Goal: Information Seeking & Learning: Understand process/instructions

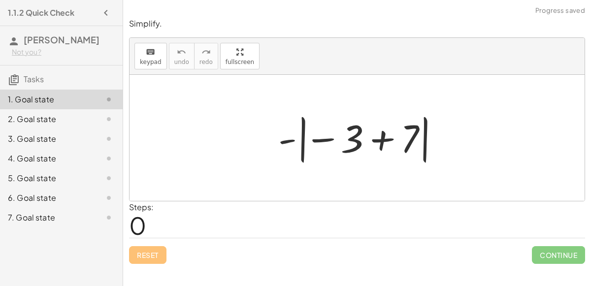
click at [324, 138] on div at bounding box center [361, 138] width 175 height 55
click at [392, 133] on div at bounding box center [361, 138] width 175 height 55
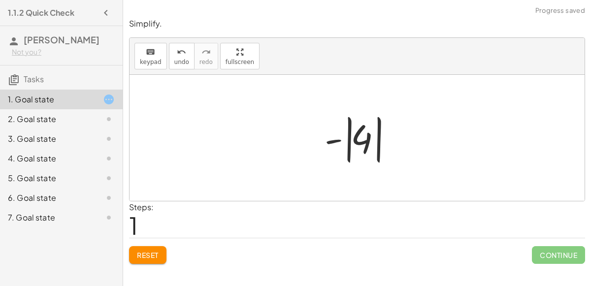
click at [339, 139] on div at bounding box center [361, 138] width 83 height 55
click at [355, 145] on div at bounding box center [361, 138] width 83 height 55
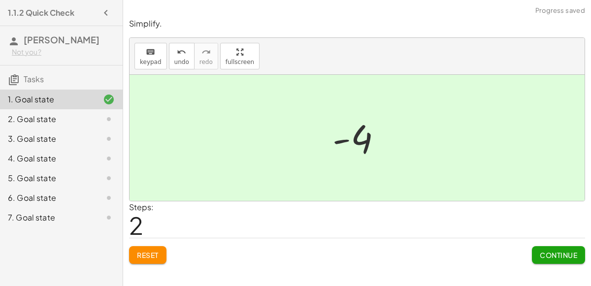
click at [568, 257] on span "Continue" at bounding box center [558, 255] width 37 height 9
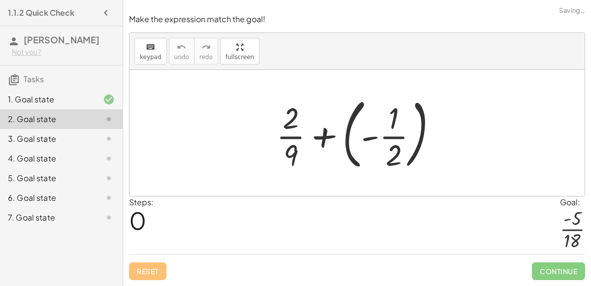
click at [319, 131] on div at bounding box center [361, 133] width 179 height 82
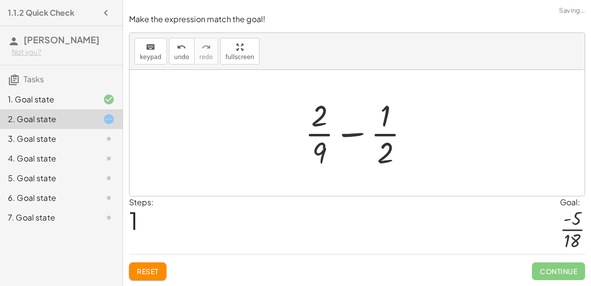
click at [356, 136] on div at bounding box center [361, 133] width 122 height 76
click at [352, 136] on div at bounding box center [361, 133] width 122 height 76
click at [352, 136] on div at bounding box center [361, 133] width 167 height 76
click at [352, 136] on div at bounding box center [361, 133] width 121 height 76
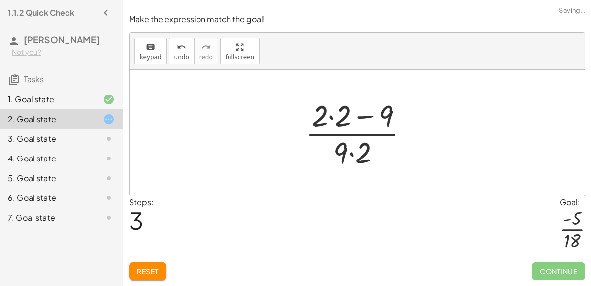
click at [363, 120] on div at bounding box center [361, 133] width 121 height 76
click at [327, 118] on div at bounding box center [361, 133] width 121 height 76
click at [333, 118] on div at bounding box center [361, 133] width 121 height 76
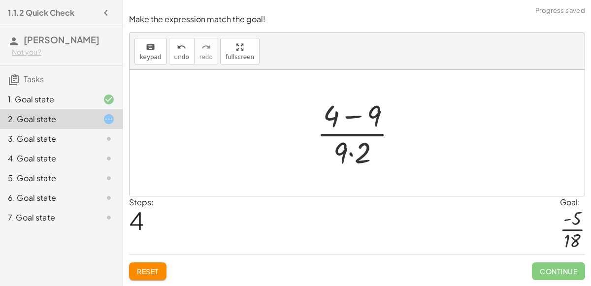
click at [353, 119] on div at bounding box center [361, 133] width 98 height 76
click at [353, 154] on div at bounding box center [360, 133] width 77 height 76
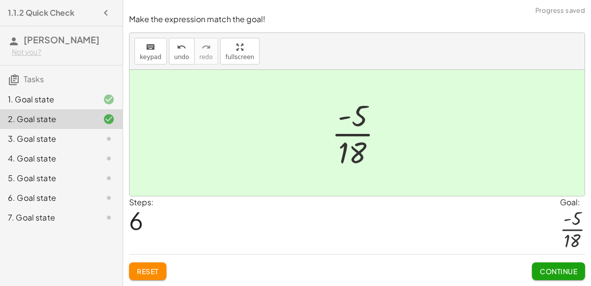
click at [545, 271] on span "Continue" at bounding box center [558, 271] width 37 height 9
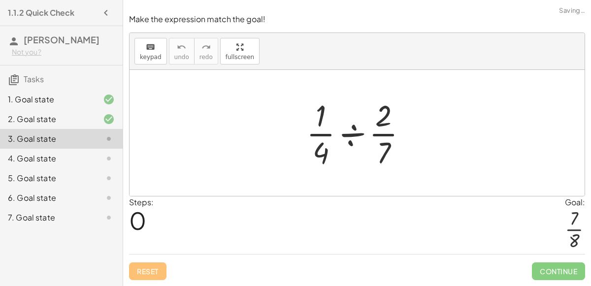
click at [353, 129] on div at bounding box center [361, 133] width 119 height 76
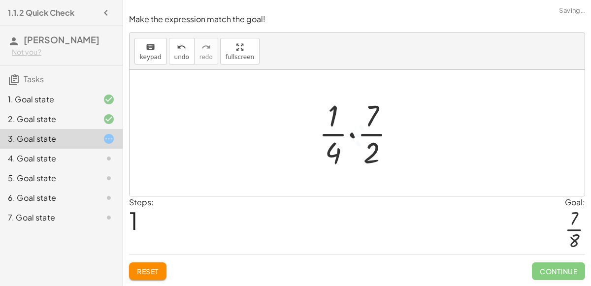
click at [352, 131] on div at bounding box center [361, 133] width 95 height 76
click at [352, 131] on div at bounding box center [360, 133] width 79 height 76
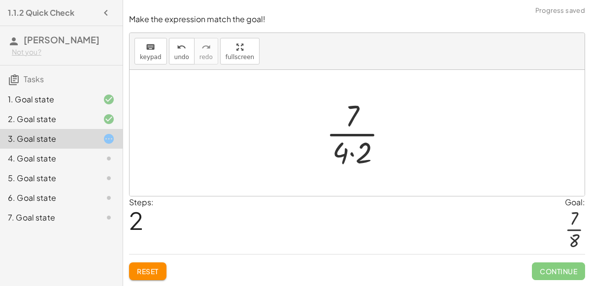
click at [349, 157] on div at bounding box center [360, 133] width 79 height 76
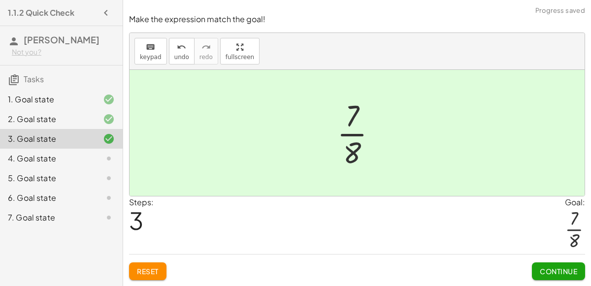
click at [552, 278] on button "Continue" at bounding box center [558, 272] width 53 height 18
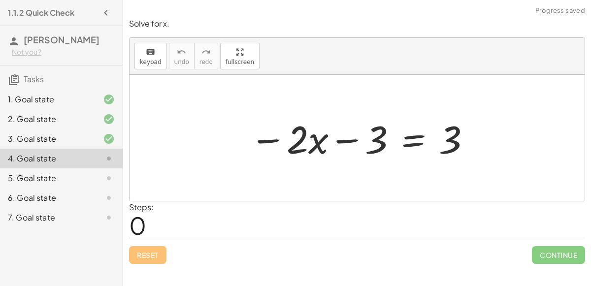
click at [346, 137] on div at bounding box center [361, 138] width 232 height 51
click at [294, 144] on div at bounding box center [361, 138] width 232 height 51
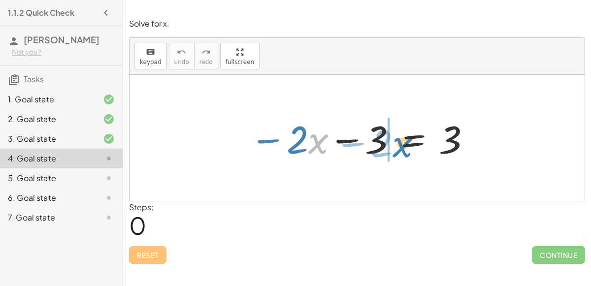
drag, startPoint x: 315, startPoint y: 150, endPoint x: 400, endPoint y: 153, distance: 85.3
click at [400, 153] on div at bounding box center [361, 138] width 232 height 51
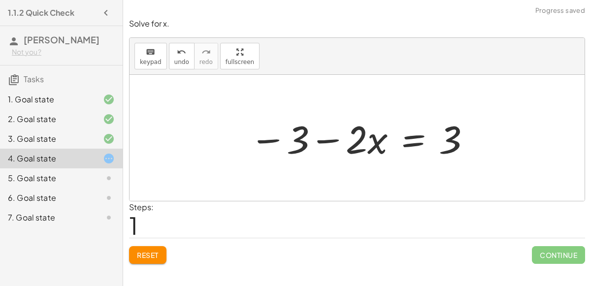
click at [325, 138] on div at bounding box center [361, 138] width 232 height 51
drag, startPoint x: 463, startPoint y: 152, endPoint x: 479, endPoint y: 152, distance: 15.3
click at [479, 152] on div "− · 2 · x − 3 = 3 3 − · 2 · x − 3 = 3" at bounding box center [357, 138] width 244 height 56
click at [145, 251] on span "Reset" at bounding box center [148, 255] width 22 height 9
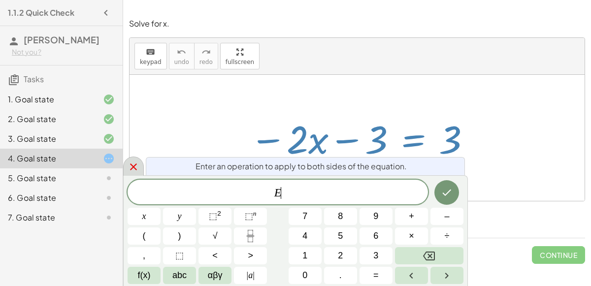
click at [139, 166] on div at bounding box center [133, 166] width 21 height 19
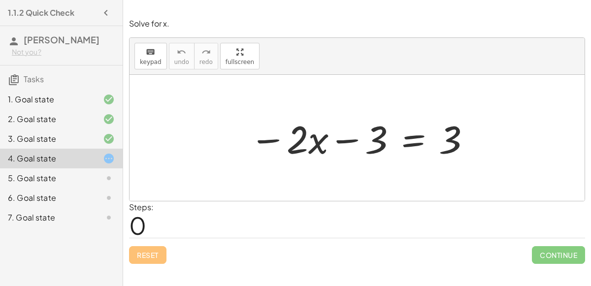
click at [21, 183] on div "5. Goal state" at bounding box center [47, 178] width 79 height 12
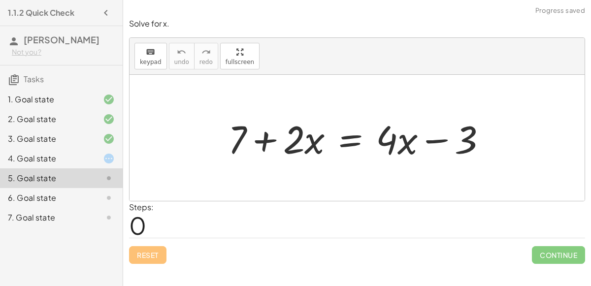
click at [26, 200] on div "6. Goal state" at bounding box center [47, 198] width 79 height 12
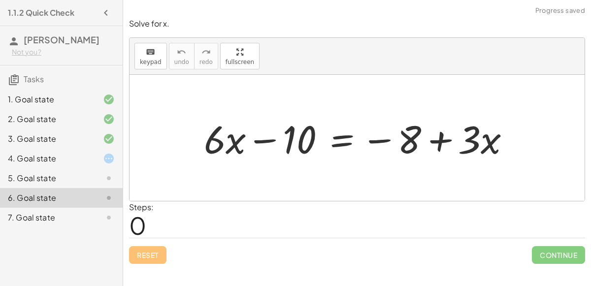
click at [34, 217] on div "7. Goal state" at bounding box center [47, 218] width 79 height 12
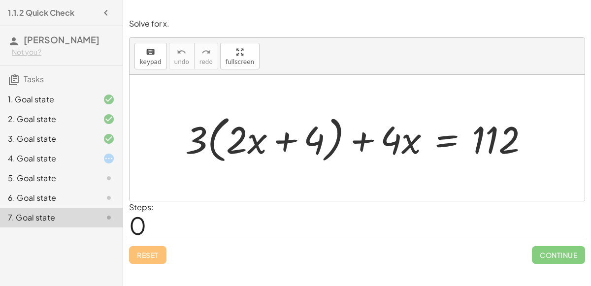
click at [28, 188] on div "4. Goal state" at bounding box center [61, 198] width 123 height 20
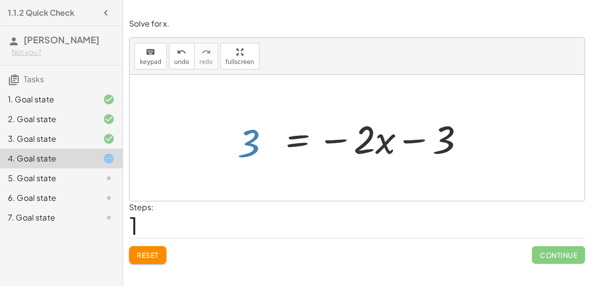
click at [147, 248] on button "Reset" at bounding box center [147, 255] width 37 height 18
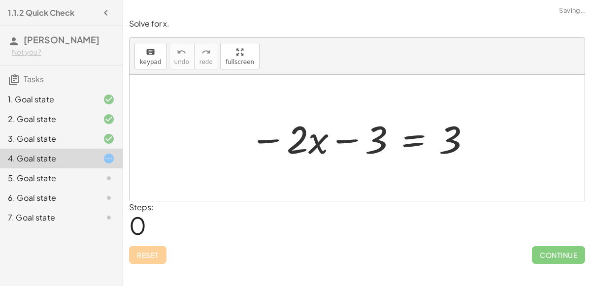
click at [155, 245] on div "Reset Continue" at bounding box center [357, 251] width 456 height 26
click at [376, 163] on div "− · 2 · x − 3 = 3" at bounding box center [357, 138] width 244 height 56
click at [377, 163] on div "− · 2 · x − 3 = 3" at bounding box center [357, 138] width 244 height 56
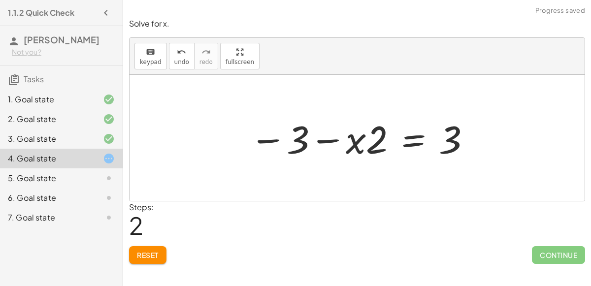
click at [135, 258] on button "Reset" at bounding box center [147, 255] width 37 height 18
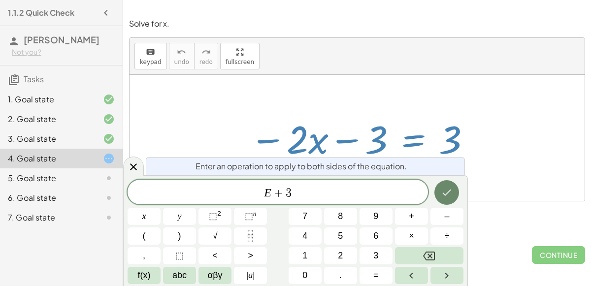
click at [444, 194] on icon "Done" at bounding box center [447, 193] width 12 height 12
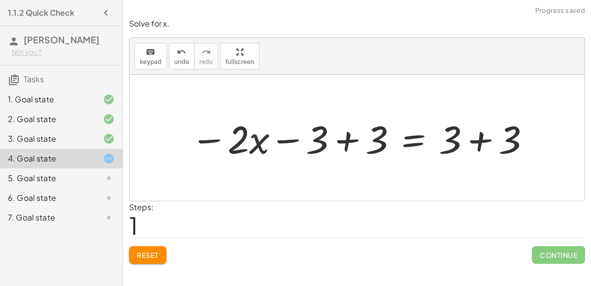
click at [479, 143] on div at bounding box center [361, 138] width 351 height 51
click at [348, 137] on div at bounding box center [331, 138] width 291 height 51
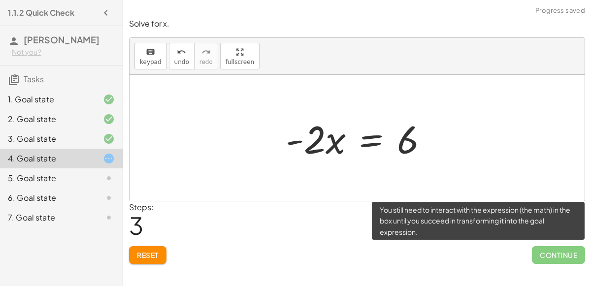
click at [545, 249] on span "Continue" at bounding box center [558, 255] width 53 height 18
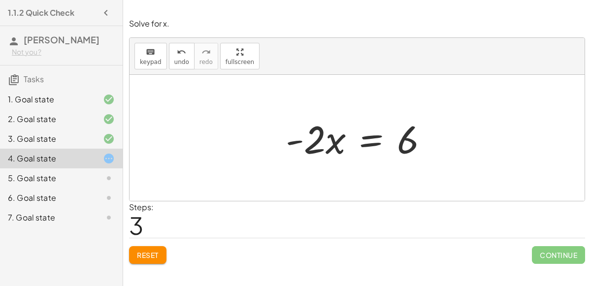
click at [298, 135] on div at bounding box center [361, 138] width 160 height 51
click at [297, 141] on div at bounding box center [361, 138] width 160 height 51
click at [365, 145] on div at bounding box center [361, 138] width 160 height 51
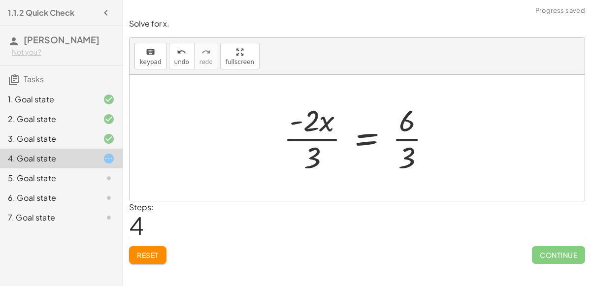
click at [316, 135] on div at bounding box center [361, 138] width 166 height 76
click at [407, 141] on div at bounding box center [361, 138] width 166 height 76
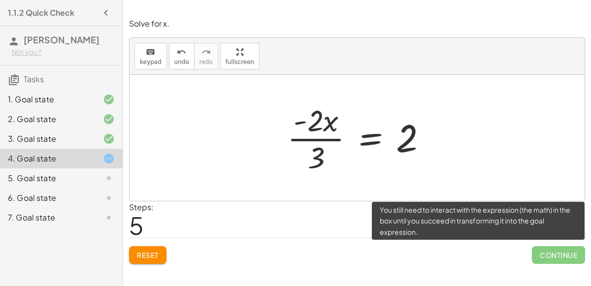
click at [537, 252] on span "Continue" at bounding box center [558, 255] width 53 height 18
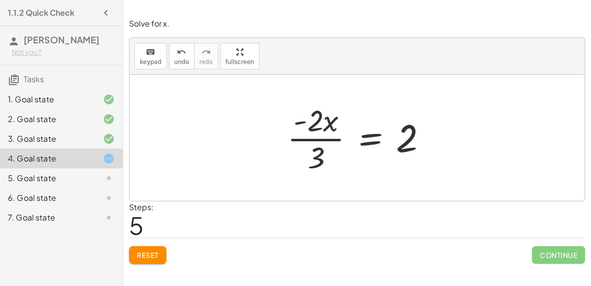
click at [329, 134] on div at bounding box center [361, 138] width 158 height 76
click at [328, 136] on div at bounding box center [361, 138] width 158 height 76
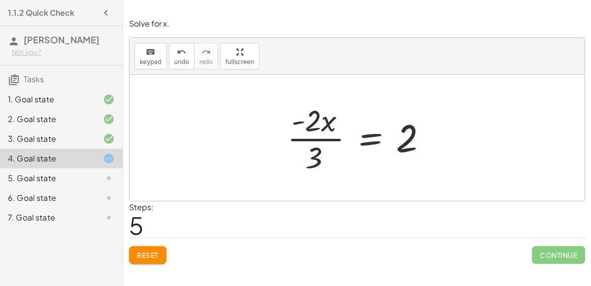
click at [328, 136] on div at bounding box center [361, 138] width 158 height 76
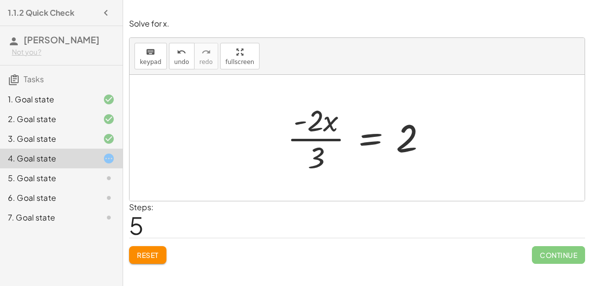
click at [328, 136] on div at bounding box center [361, 138] width 158 height 76
click at [180, 63] on span "undo" at bounding box center [181, 62] width 15 height 7
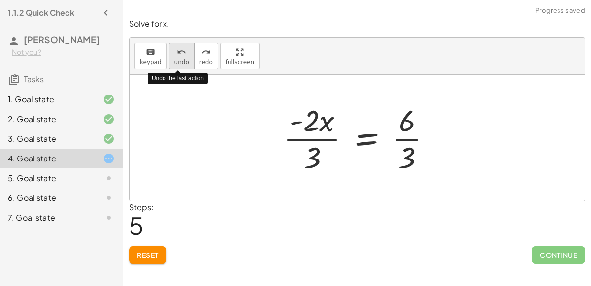
click at [180, 63] on span "undo" at bounding box center [181, 62] width 15 height 7
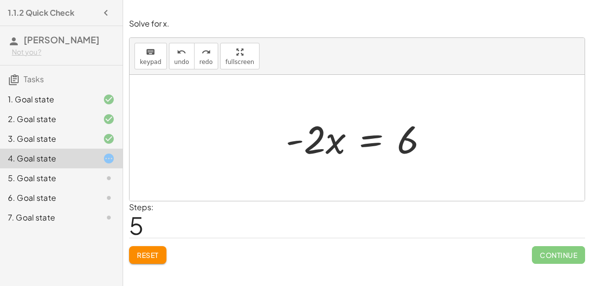
click at [147, 257] on span "Reset" at bounding box center [148, 255] width 22 height 9
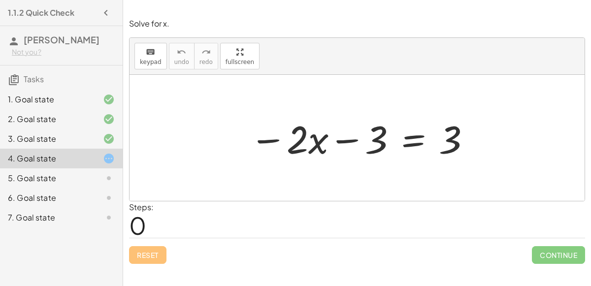
click at [117, 258] on div "1.1.2 Quick Check [PERSON_NAME] Not you? Tasks 1. Goal state 2. Goal state 3. G…" at bounding box center [61, 143] width 123 height 286
click at [418, 132] on div at bounding box center [361, 138] width 232 height 51
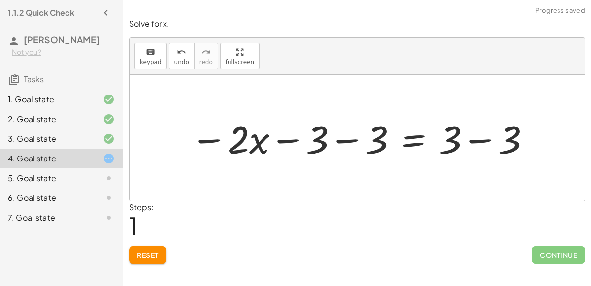
click at [479, 137] on div at bounding box center [361, 138] width 351 height 51
click at [346, 137] on div at bounding box center [330, 138] width 289 height 51
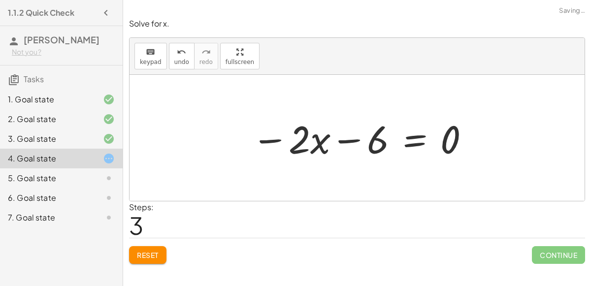
click at [347, 137] on div at bounding box center [361, 138] width 229 height 51
click at [146, 254] on span "Reset" at bounding box center [148, 255] width 22 height 9
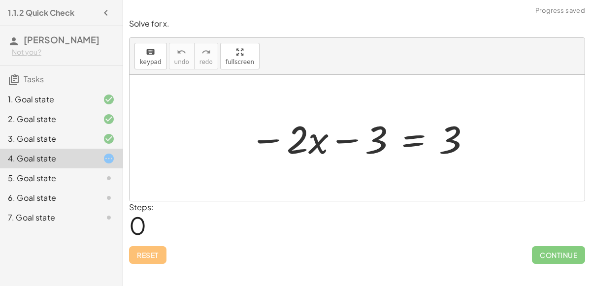
click at [405, 141] on div at bounding box center [361, 138] width 232 height 51
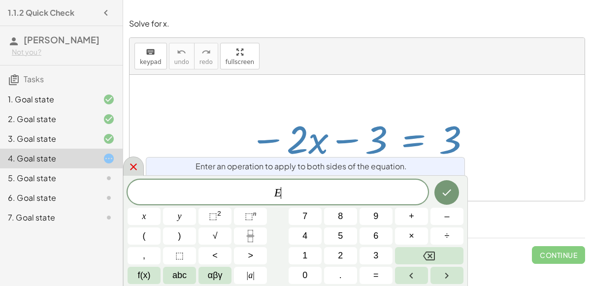
click at [137, 169] on icon at bounding box center [134, 167] width 12 height 12
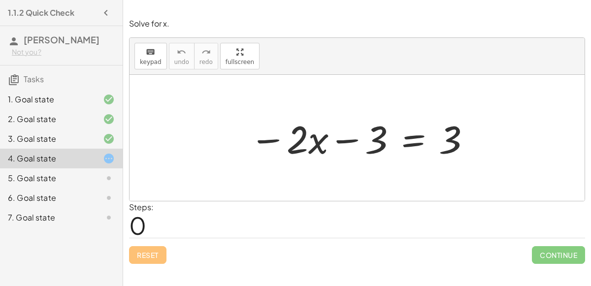
click at [398, 140] on div at bounding box center [361, 138] width 232 height 51
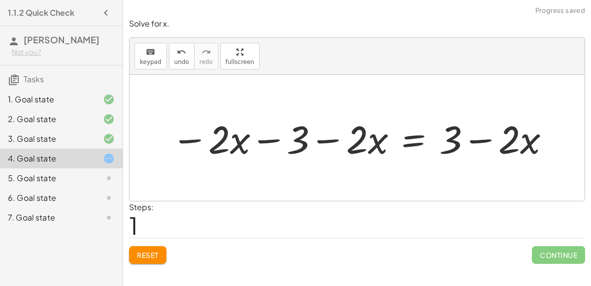
click at [270, 142] on div at bounding box center [362, 138] width 390 height 51
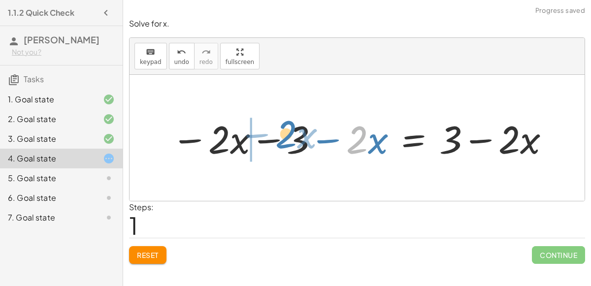
drag, startPoint x: 355, startPoint y: 150, endPoint x: 284, endPoint y: 145, distance: 71.2
click at [284, 145] on div at bounding box center [362, 138] width 390 height 51
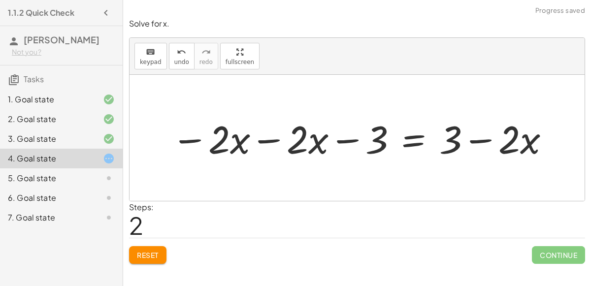
click at [272, 138] on div at bounding box center [362, 138] width 390 height 51
click at [482, 143] on div at bounding box center [400, 138] width 311 height 51
click at [148, 255] on span "Reset" at bounding box center [148, 255] width 22 height 9
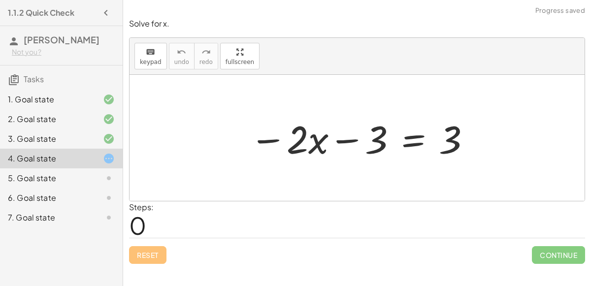
click at [407, 137] on div at bounding box center [361, 138] width 232 height 51
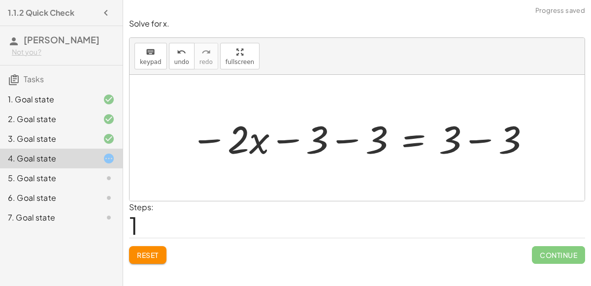
click at [352, 136] on div at bounding box center [361, 138] width 351 height 51
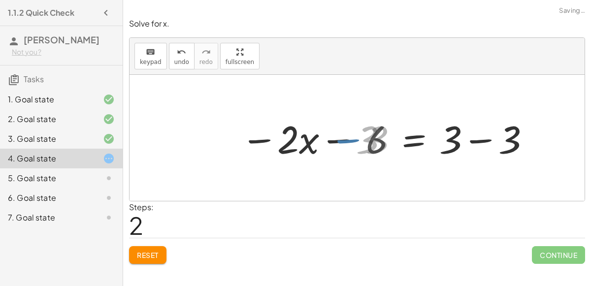
click at [476, 137] on div at bounding box center [391, 138] width 291 height 51
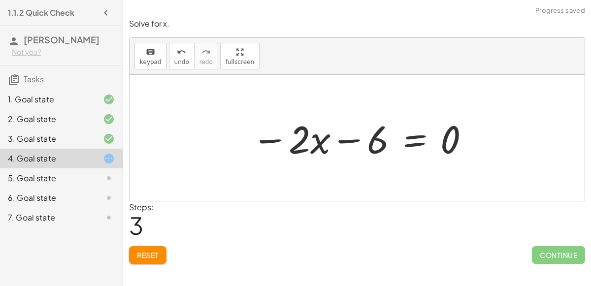
click at [348, 142] on div at bounding box center [361, 138] width 229 height 51
click at [107, 174] on icon at bounding box center [109, 178] width 12 height 12
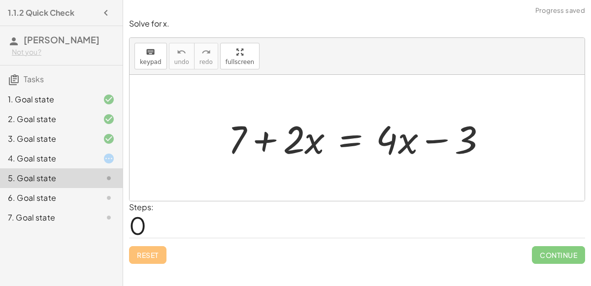
click at [268, 141] on div at bounding box center [361, 138] width 276 height 51
click at [433, 142] on div at bounding box center [361, 138] width 276 height 51
click at [45, 184] on div "5. Goal state" at bounding box center [61, 179] width 123 height 20
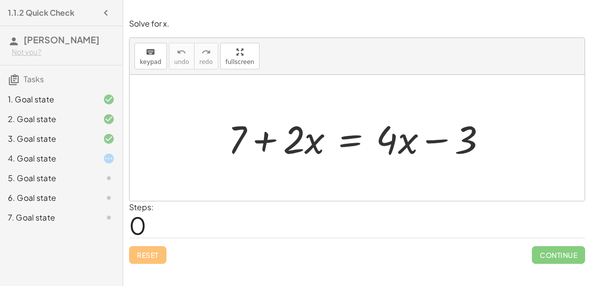
click at [53, 194] on div "6. Goal state" at bounding box center [47, 198] width 79 height 12
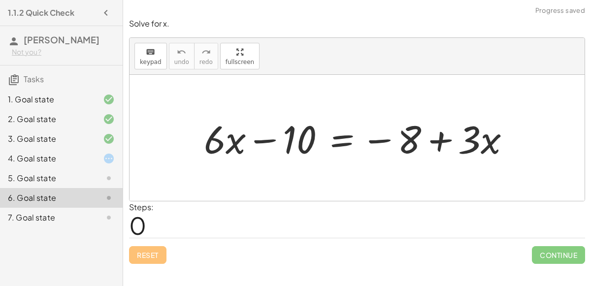
click at [108, 217] on icon at bounding box center [109, 218] width 12 height 12
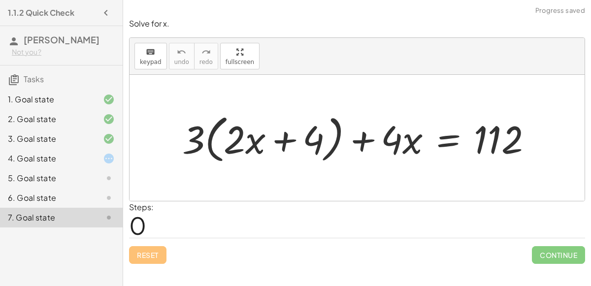
click at [177, 139] on div at bounding box center [361, 138] width 368 height 57
click at [190, 142] on div at bounding box center [361, 138] width 368 height 57
click at [200, 142] on div at bounding box center [361, 138] width 368 height 57
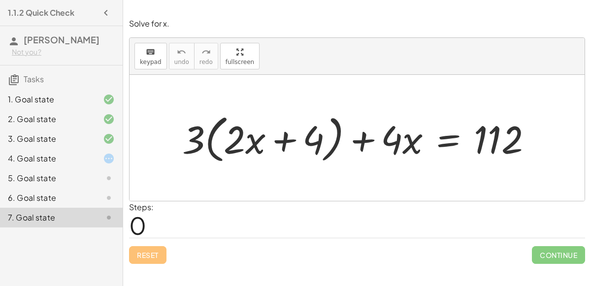
click at [200, 142] on div at bounding box center [361, 138] width 368 height 57
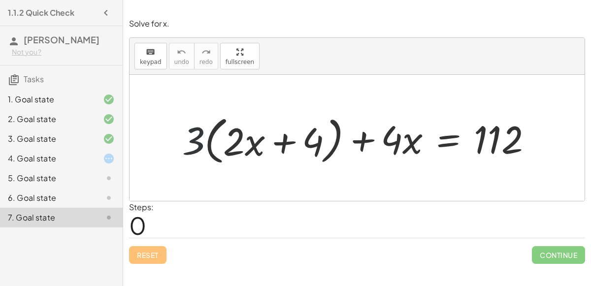
click at [214, 168] on div "· ( + · 2 · x + 4 ) · 3 + · 3 · ( + · 2 · x + 4 ) + · 4 · x = 112" at bounding box center [358, 138] width 380 height 62
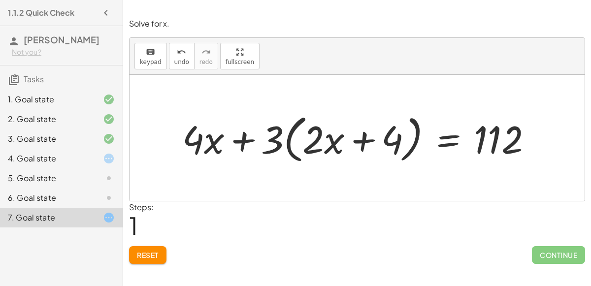
click at [143, 254] on span "Reset" at bounding box center [148, 255] width 22 height 9
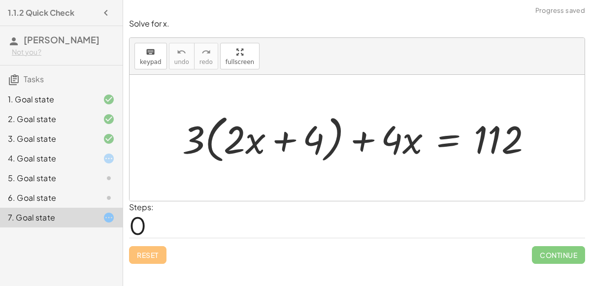
click at [144, 253] on div "Reset Continue" at bounding box center [357, 251] width 456 height 26
click at [144, 257] on div "Reset Continue" at bounding box center [357, 251] width 456 height 26
click at [143, 258] on div "Reset Continue" at bounding box center [357, 251] width 456 height 26
click at [145, 259] on div "Reset Continue" at bounding box center [357, 251] width 456 height 26
click at [147, 260] on div "Reset Continue" at bounding box center [357, 251] width 456 height 26
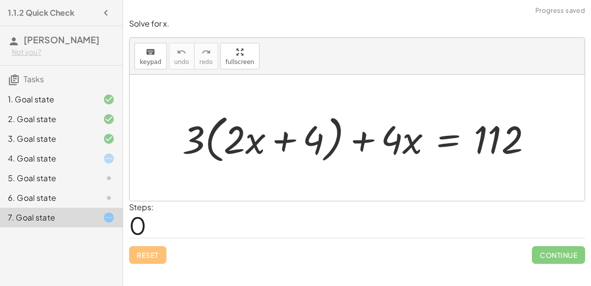
click at [151, 261] on div "Reset Continue" at bounding box center [357, 251] width 456 height 26
click at [198, 139] on div at bounding box center [361, 138] width 368 height 57
drag, startPoint x: 198, startPoint y: 139, endPoint x: 267, endPoint y: 136, distance: 69.1
click at [267, 136] on div at bounding box center [361, 138] width 368 height 57
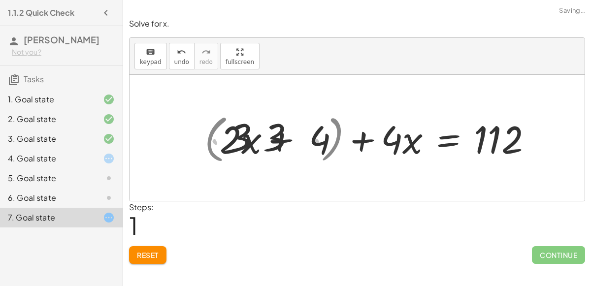
click at [142, 262] on button "Reset" at bounding box center [147, 255] width 37 height 18
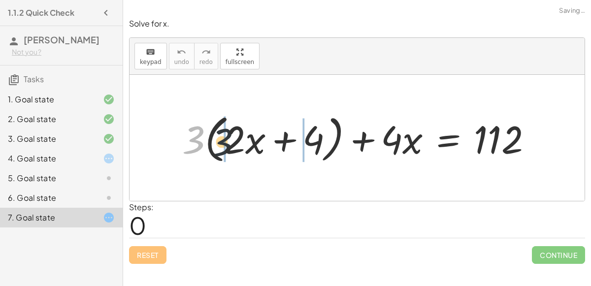
drag, startPoint x: 201, startPoint y: 129, endPoint x: 249, endPoint y: 136, distance: 48.3
click at [249, 136] on div at bounding box center [361, 138] width 368 height 57
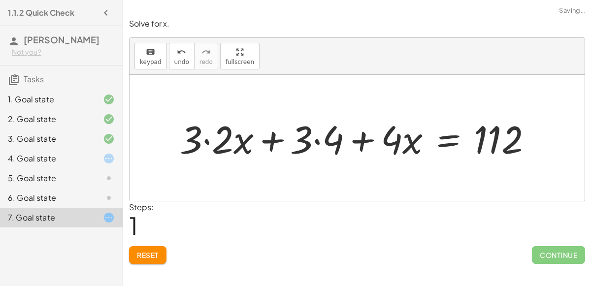
click at [150, 258] on span "Reset" at bounding box center [148, 255] width 22 height 9
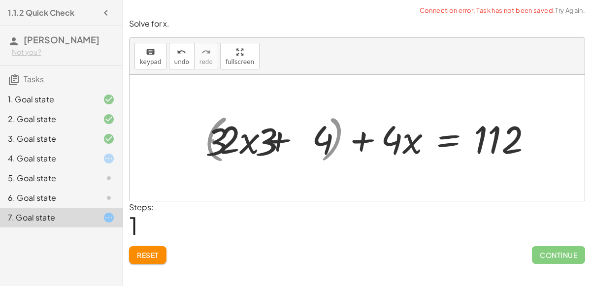
click at [146, 258] on span "Reset" at bounding box center [148, 255] width 22 height 9
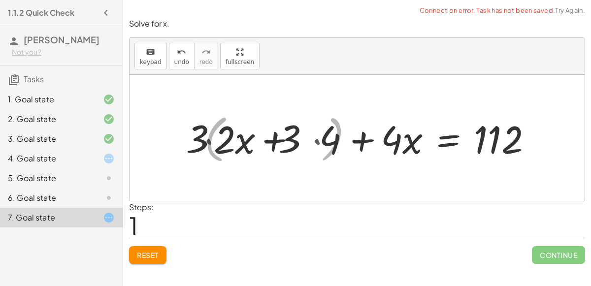
click at [145, 254] on span "Reset" at bounding box center [148, 255] width 22 height 9
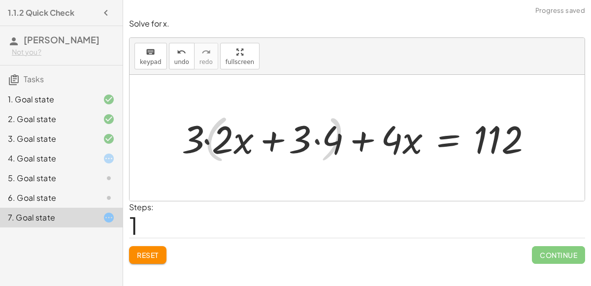
click at [145, 254] on span "Reset" at bounding box center [148, 255] width 22 height 9
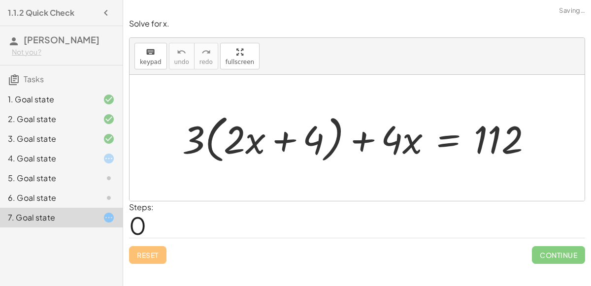
click at [89, 205] on div "6. Goal state" at bounding box center [61, 198] width 123 height 20
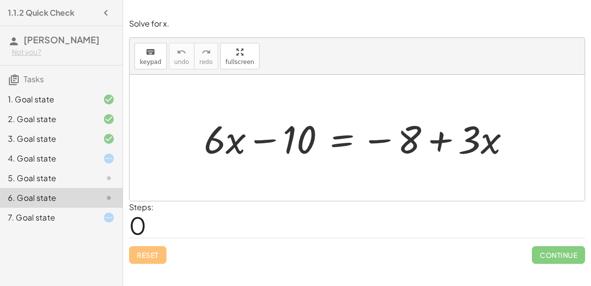
click at [89, 160] on div at bounding box center [101, 159] width 28 height 12
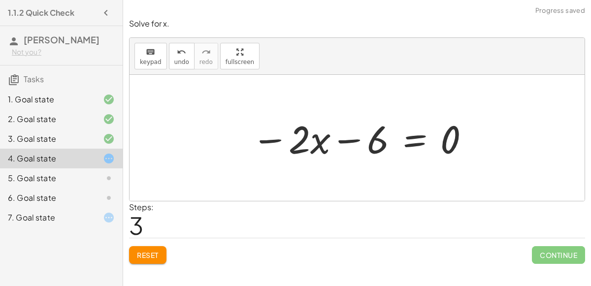
click at [105, 177] on icon at bounding box center [109, 178] width 12 height 12
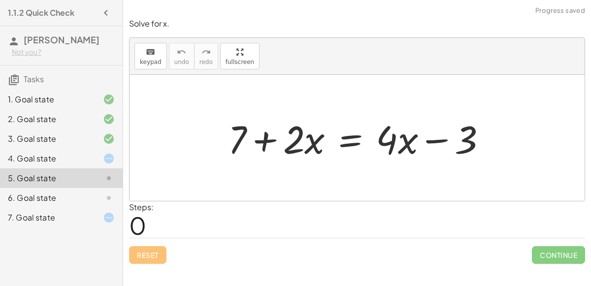
click at [74, 161] on div "4. Goal state" at bounding box center [47, 159] width 79 height 12
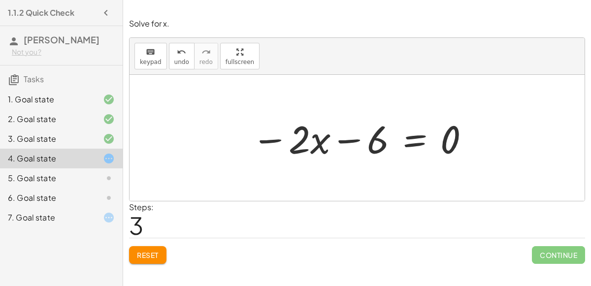
click at [33, 140] on div "3. Goal state" at bounding box center [47, 139] width 79 height 12
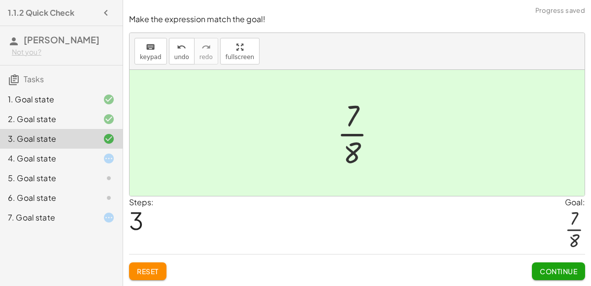
click at [64, 154] on div "4. Goal state" at bounding box center [47, 159] width 79 height 12
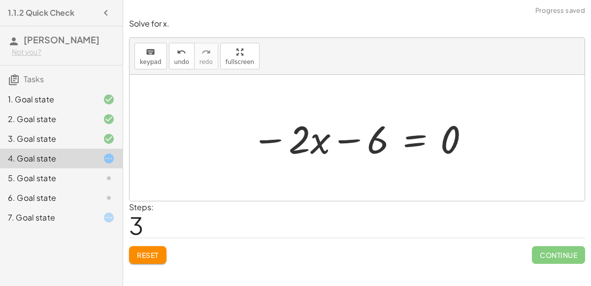
click at [147, 257] on span "Reset" at bounding box center [148, 255] width 22 height 9
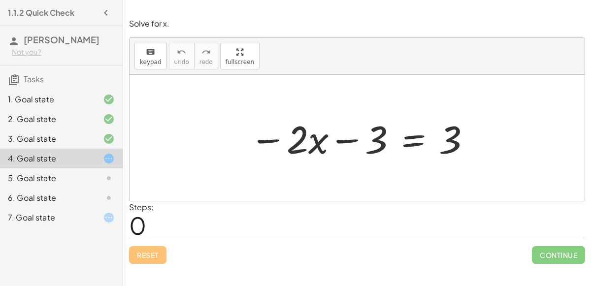
click at [395, 140] on div at bounding box center [361, 138] width 232 height 51
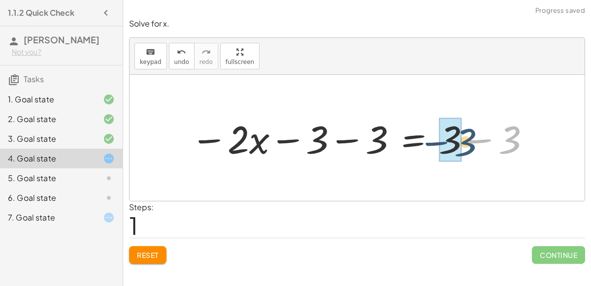
drag, startPoint x: 502, startPoint y: 143, endPoint x: 455, endPoint y: 145, distance: 47.4
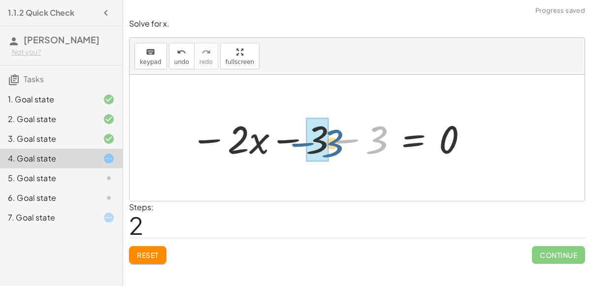
drag, startPoint x: 383, startPoint y: 142, endPoint x: 331, endPoint y: 143, distance: 52.2
click at [331, 143] on div at bounding box center [330, 138] width 289 height 51
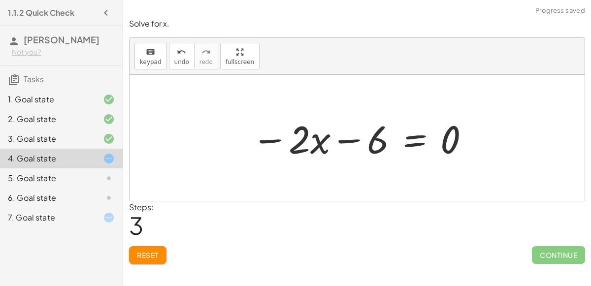
click at [404, 139] on div at bounding box center [361, 138] width 229 height 51
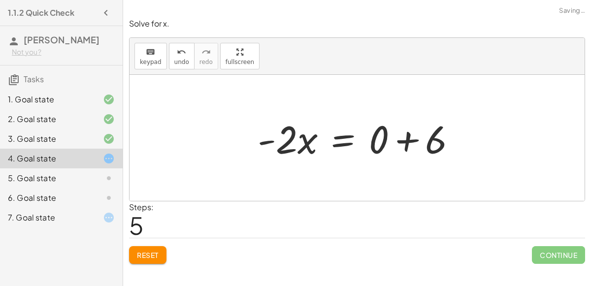
click at [397, 142] on div at bounding box center [361, 138] width 217 height 51
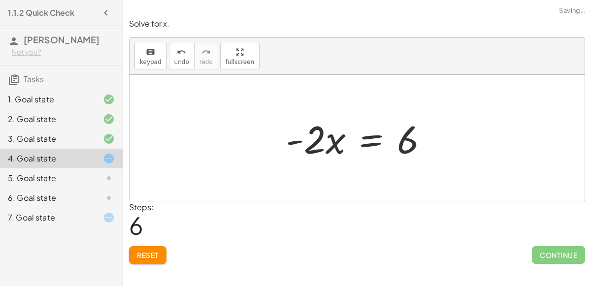
click at [370, 143] on div at bounding box center [361, 138] width 160 height 51
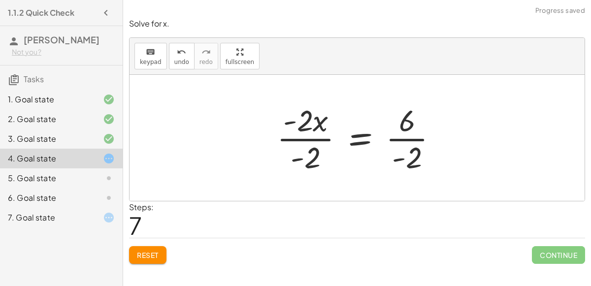
click at [309, 128] on div at bounding box center [361, 138] width 179 height 76
click at [300, 126] on div at bounding box center [361, 138] width 179 height 76
click at [299, 127] on div at bounding box center [361, 138] width 179 height 76
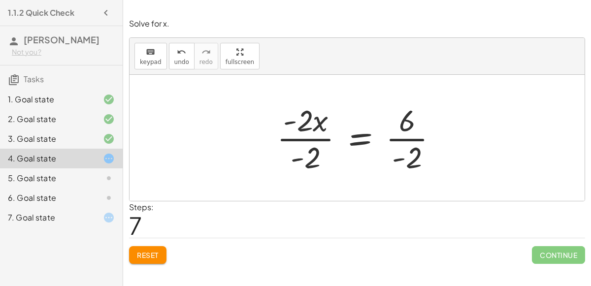
click at [299, 128] on div at bounding box center [361, 138] width 179 height 76
click at [305, 149] on div at bounding box center [361, 138] width 179 height 76
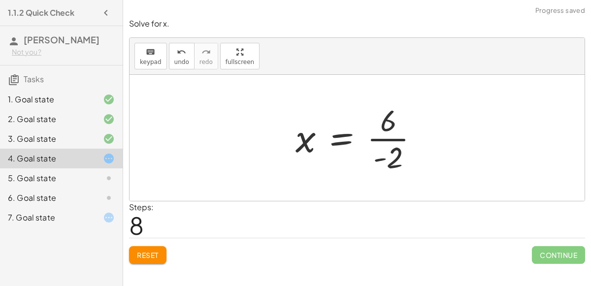
click at [398, 124] on div at bounding box center [361, 138] width 141 height 76
click at [388, 147] on div at bounding box center [361, 138] width 141 height 76
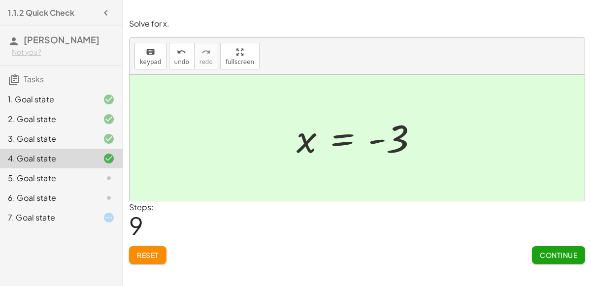
click at [560, 254] on span "Continue" at bounding box center [558, 255] width 37 height 9
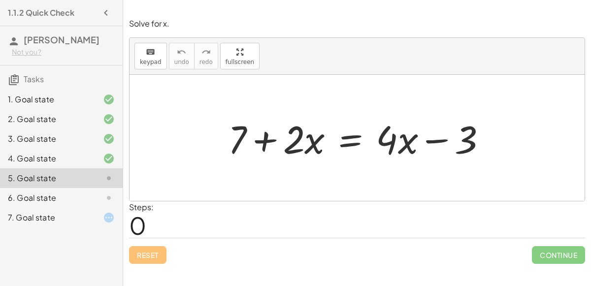
click at [340, 138] on div at bounding box center [361, 138] width 276 height 51
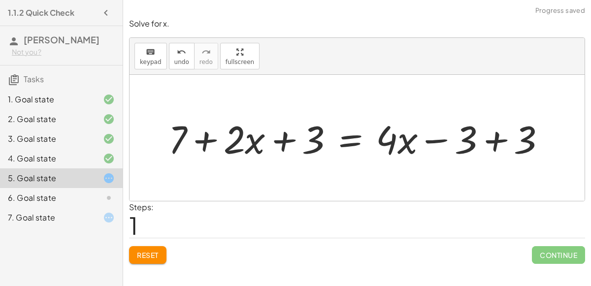
click at [496, 141] on div at bounding box center [361, 138] width 395 height 51
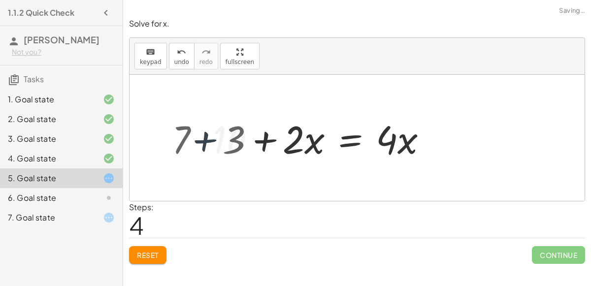
click at [205, 150] on div "+ 7 + · 2 · x = + · 4 · x − 3 + 7 + · 2 · x + 3 = + · 4 · x − 3 + 3 + 7 + · 2 ·…" at bounding box center [320, 138] width 244 height 56
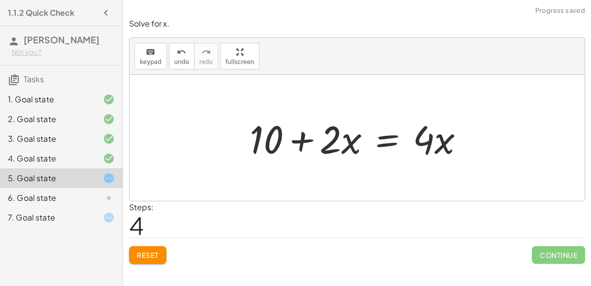
click at [148, 263] on button "Reset" at bounding box center [147, 255] width 37 height 18
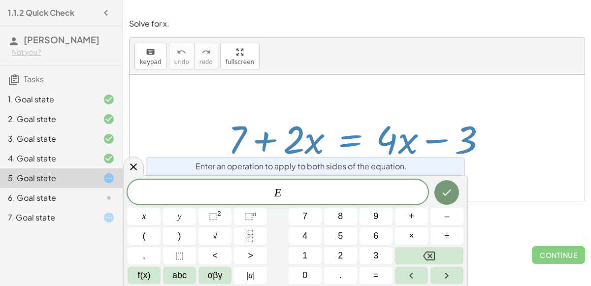
click at [316, 1] on div at bounding box center [357, 6] width 468 height 12
click at [286, 40] on div "keyboard keypad undo [PERSON_NAME] redo fullscreen" at bounding box center [357, 56] width 455 height 37
click at [275, 72] on div "keyboard keypad undo [PERSON_NAME] redo fullscreen" at bounding box center [357, 56] width 455 height 37
click at [429, 187] on div "E x y ⬚ 2 ⬚ n 7 8 9 + – ( ) √ 4 5 6 × ÷ , ⬚ < > 1 2 3 f(x) abc αβγ | a | 0 . =" at bounding box center [296, 232] width 336 height 104
click at [446, 193] on icon "Done" at bounding box center [447, 193] width 12 height 12
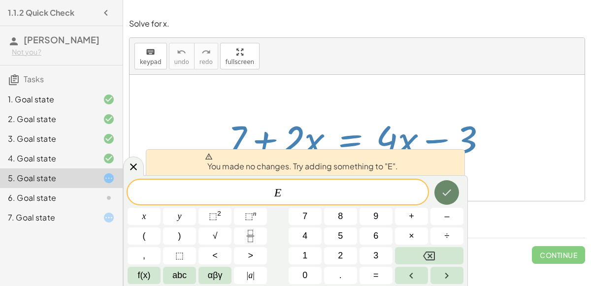
click at [445, 194] on icon "Done" at bounding box center [447, 193] width 9 height 6
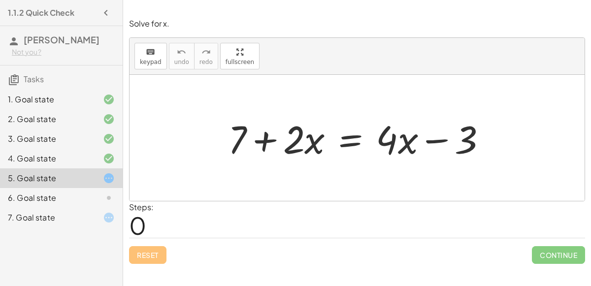
click at [165, 248] on div "Reset Continue" at bounding box center [357, 251] width 456 height 26
click at [340, 147] on div at bounding box center [361, 138] width 276 height 51
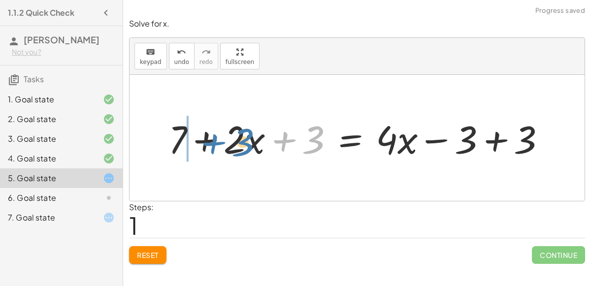
drag, startPoint x: 308, startPoint y: 137, endPoint x: 228, endPoint y: 138, distance: 79.8
click at [228, 138] on div at bounding box center [361, 138] width 395 height 51
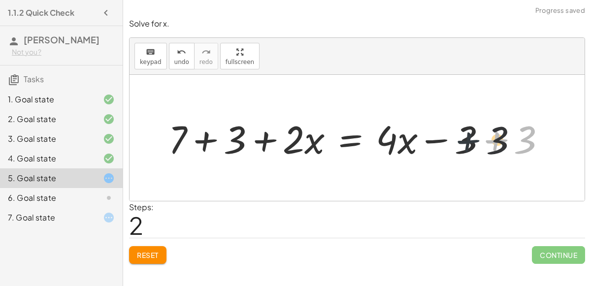
drag, startPoint x: 513, startPoint y: 136, endPoint x: 476, endPoint y: 136, distance: 37.0
click at [476, 136] on div at bounding box center [361, 138] width 395 height 51
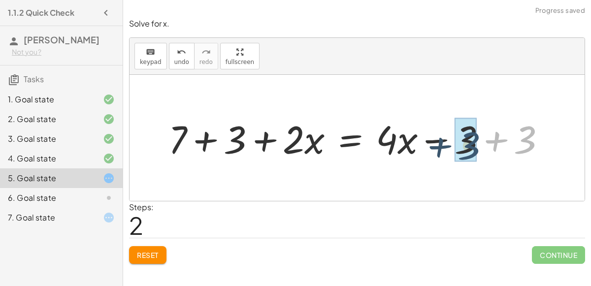
drag, startPoint x: 519, startPoint y: 139, endPoint x: 461, endPoint y: 140, distance: 58.7
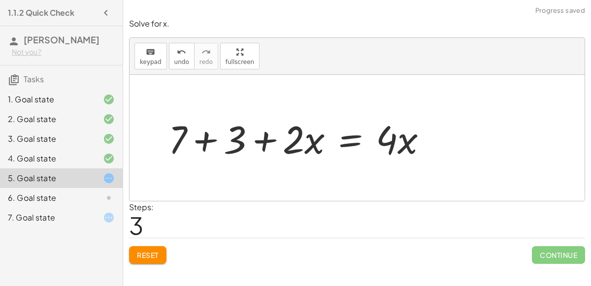
drag, startPoint x: 238, startPoint y: 141, endPoint x: 225, endPoint y: 142, distance: 13.3
click at [225, 142] on div at bounding box center [302, 138] width 276 height 51
click at [208, 142] on div at bounding box center [302, 138] width 276 height 51
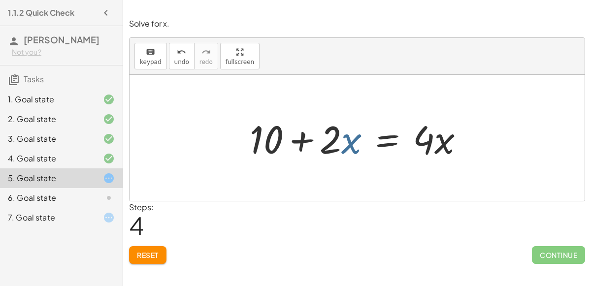
click at [355, 138] on div at bounding box center [361, 138] width 232 height 51
click at [303, 138] on div at bounding box center [361, 138] width 232 height 51
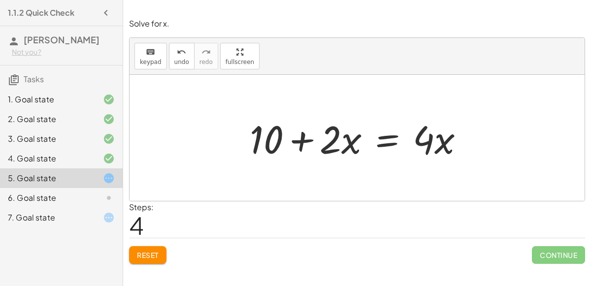
click at [389, 137] on div at bounding box center [361, 138] width 232 height 51
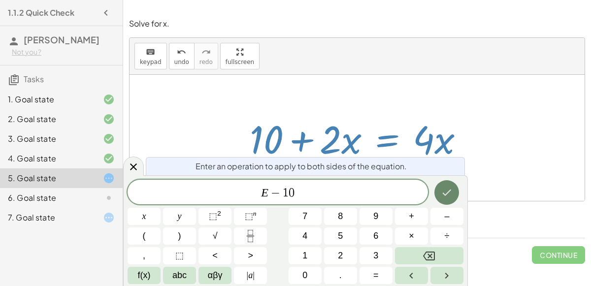
click at [441, 191] on icon "Done" at bounding box center [447, 193] width 12 height 12
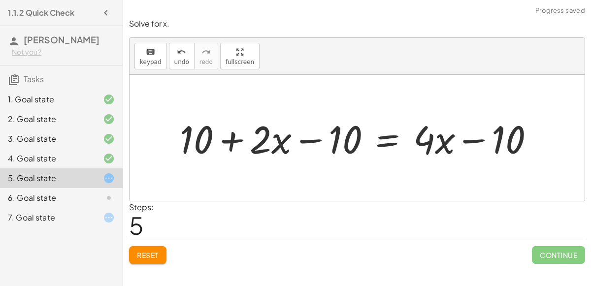
click at [311, 139] on div at bounding box center [361, 138] width 373 height 51
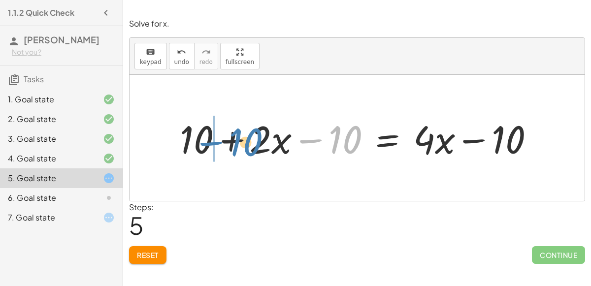
drag, startPoint x: 334, startPoint y: 138, endPoint x: 237, endPoint y: 141, distance: 97.6
click at [237, 141] on div at bounding box center [361, 138] width 373 height 51
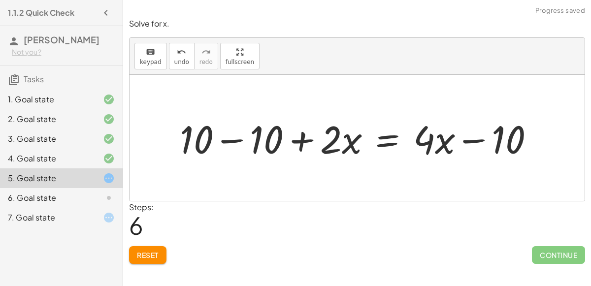
click at [233, 138] on div at bounding box center [361, 138] width 373 height 51
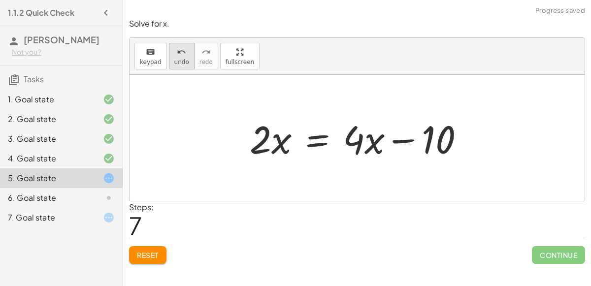
click at [177, 65] on button "undo undo" at bounding box center [182, 56] width 26 height 27
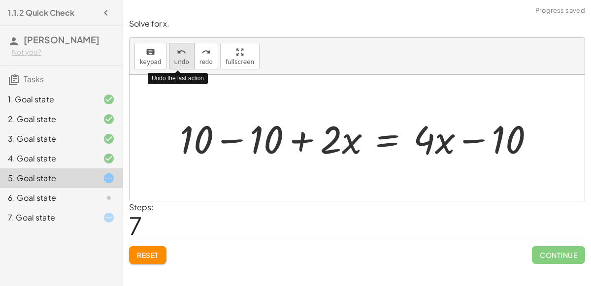
click at [177, 65] on button "undo undo" at bounding box center [182, 56] width 26 height 27
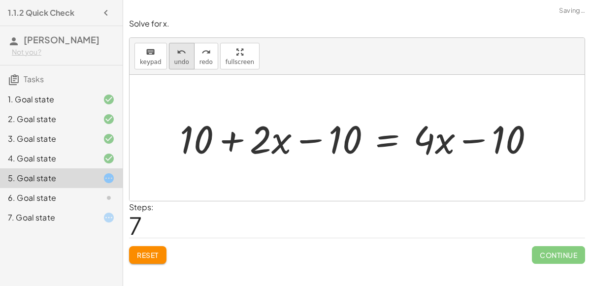
click at [175, 63] on span "undo" at bounding box center [181, 62] width 15 height 7
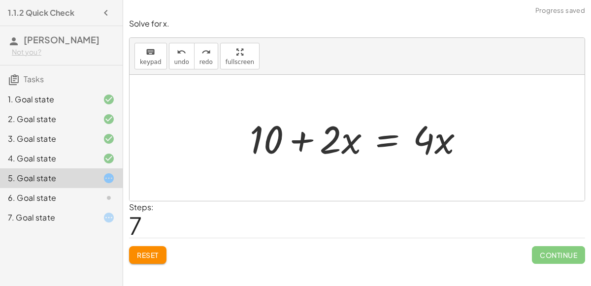
click at [387, 140] on div at bounding box center [361, 138] width 232 height 51
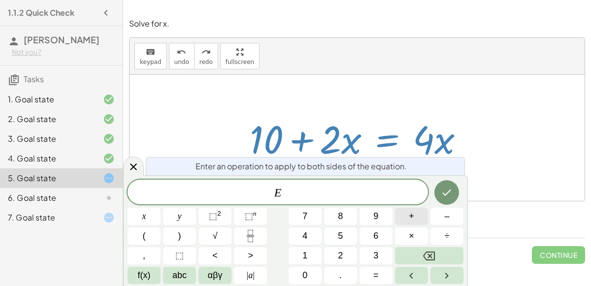
click at [414, 216] on span "+" at bounding box center [411, 216] width 5 height 13
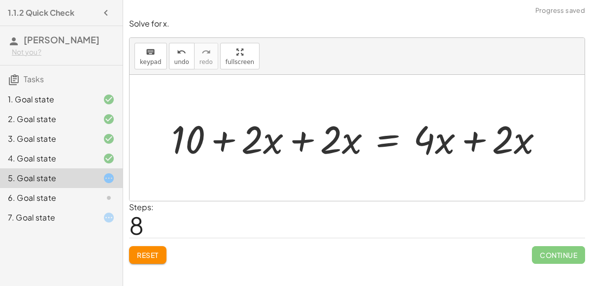
click at [301, 152] on div at bounding box center [362, 138] width 390 height 51
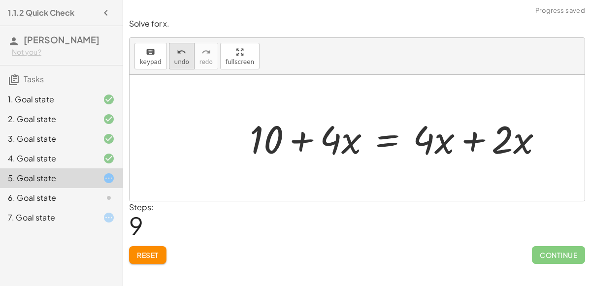
click at [178, 60] on span "undo" at bounding box center [181, 62] width 15 height 7
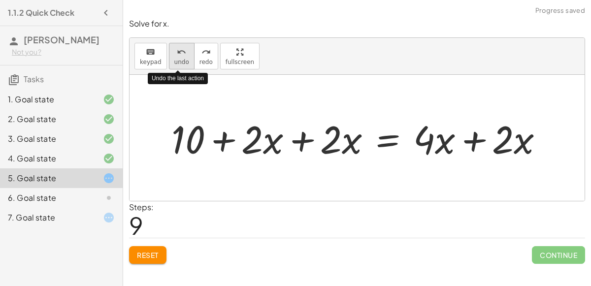
click at [180, 62] on span "undo" at bounding box center [181, 62] width 15 height 7
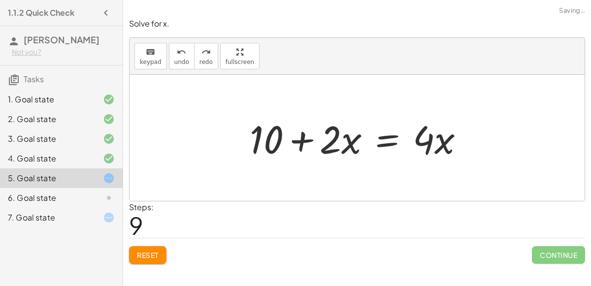
click at [387, 134] on div at bounding box center [361, 138] width 232 height 51
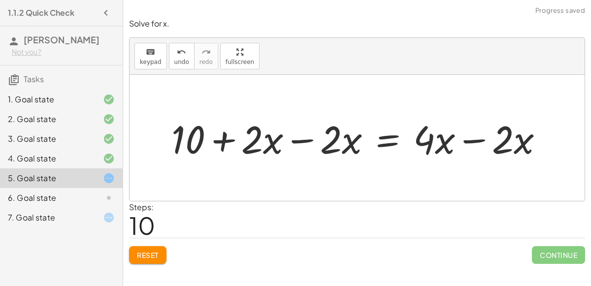
click at [309, 136] on div at bounding box center [362, 138] width 390 height 51
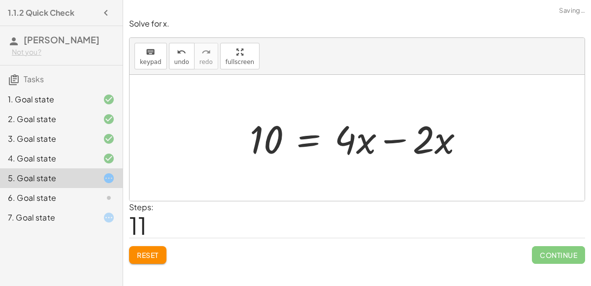
click at [402, 141] on div at bounding box center [361, 138] width 232 height 51
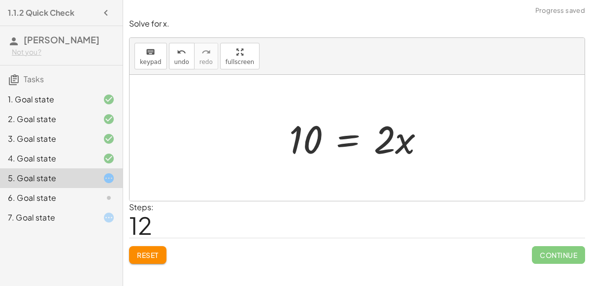
click at [389, 140] on div at bounding box center [361, 138] width 154 height 51
click at [308, 138] on div at bounding box center [361, 138] width 154 height 51
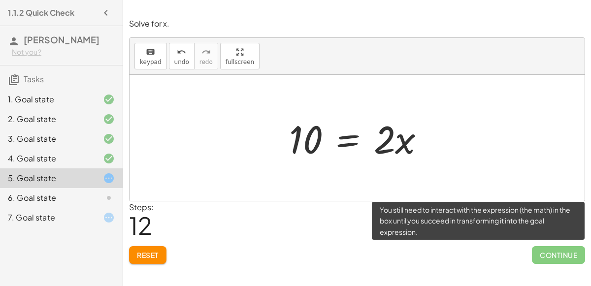
click at [548, 258] on span "Continue" at bounding box center [558, 255] width 53 height 18
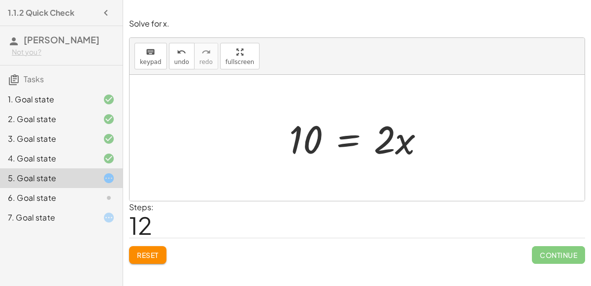
click at [384, 222] on div "Steps: 12" at bounding box center [357, 220] width 456 height 36
click at [363, 211] on div "Steps: 12" at bounding box center [357, 220] width 456 height 36
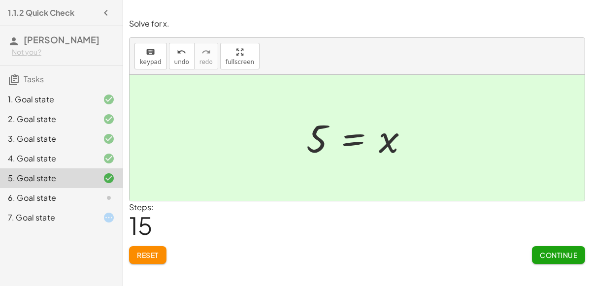
click at [558, 251] on span "Continue" at bounding box center [558, 255] width 37 height 9
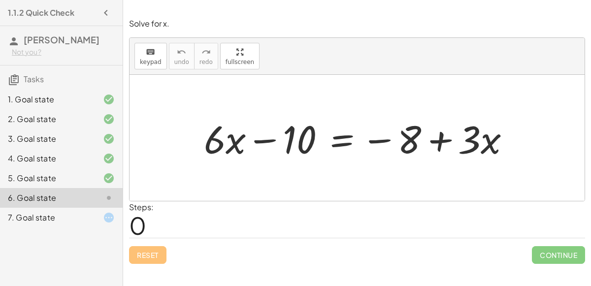
click at [336, 139] on div at bounding box center [361, 138] width 324 height 51
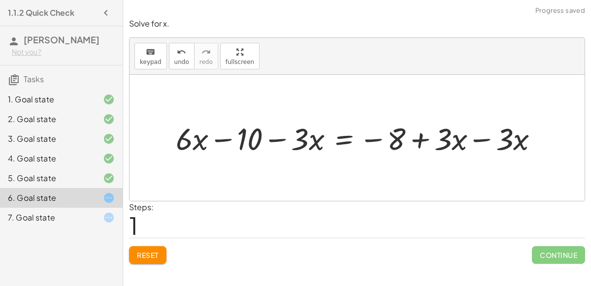
click at [474, 140] on div at bounding box center [361, 138] width 380 height 40
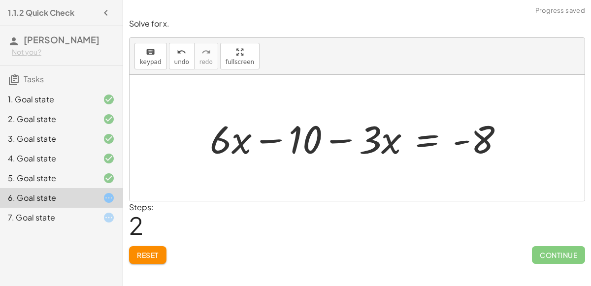
click at [337, 139] on div at bounding box center [361, 138] width 312 height 51
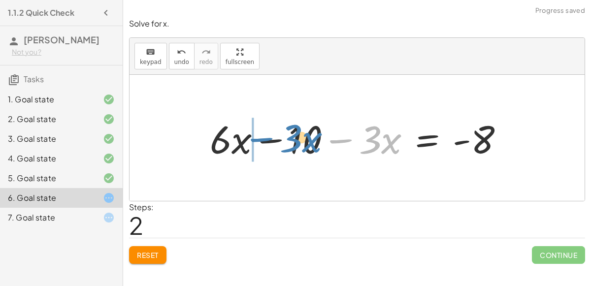
drag, startPoint x: 337, startPoint y: 139, endPoint x: 258, endPoint y: 138, distance: 78.9
click at [258, 138] on div at bounding box center [361, 138] width 312 height 51
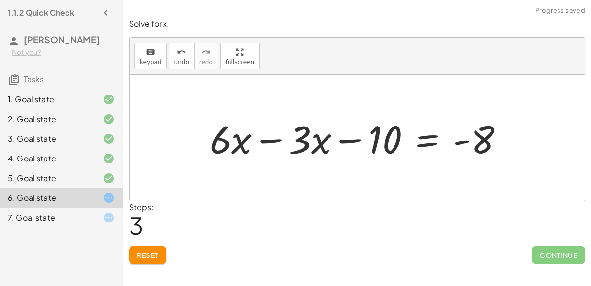
click at [272, 140] on div at bounding box center [361, 138] width 312 height 51
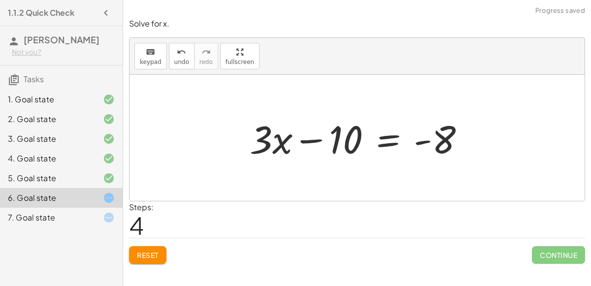
click at [418, 142] on div at bounding box center [361, 138] width 233 height 51
click at [394, 137] on div at bounding box center [361, 138] width 233 height 51
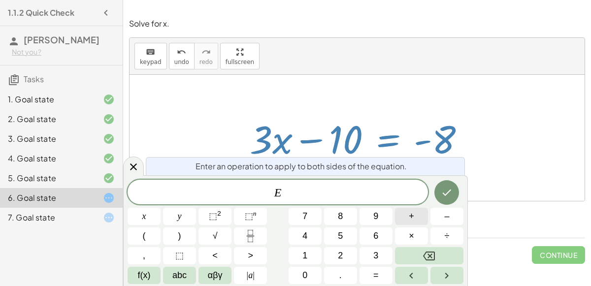
click at [411, 214] on span "+" at bounding box center [411, 216] width 5 height 13
click at [345, 221] on button "8" at bounding box center [340, 216] width 33 height 17
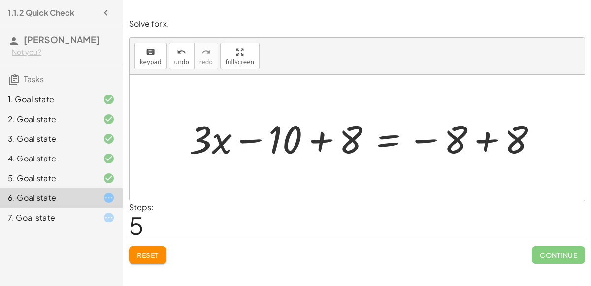
click at [480, 141] on div at bounding box center [367, 138] width 366 height 51
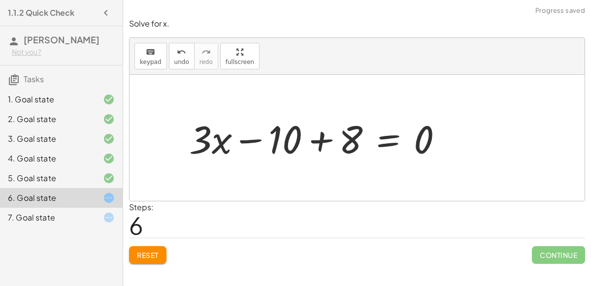
click at [318, 138] on div at bounding box center [320, 138] width 272 height 51
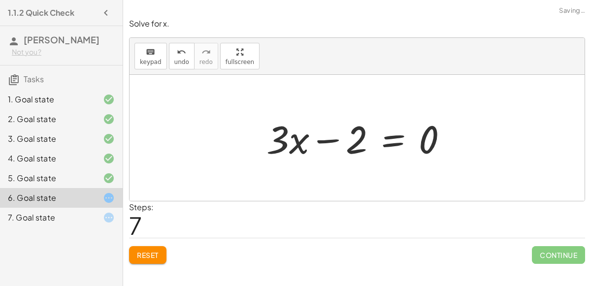
click at [328, 139] on div at bounding box center [361, 138] width 199 height 51
drag, startPoint x: 325, startPoint y: 138, endPoint x: 479, endPoint y: 161, distance: 154.9
click at [479, 161] on div "+ · 6 · x − 10 = − 8 + · 3 · x + · 6 · x − 10 − · 3 · x = − 8 + · 3 · x − · 3 ·…" at bounding box center [357, 138] width 455 height 126
click at [479, 161] on div at bounding box center [357, 138] width 455 height 126
drag, startPoint x: 319, startPoint y: 142, endPoint x: 475, endPoint y: 139, distance: 155.3
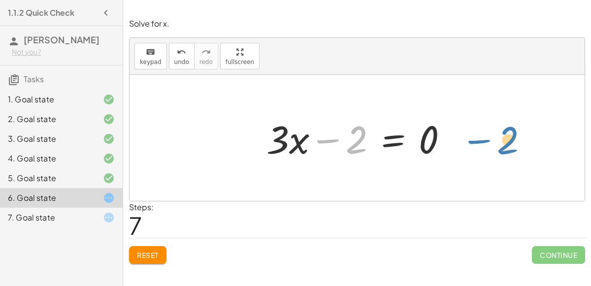
click at [475, 139] on div "+ · 6 · x − 10 = − 8 + · 3 · x + · 6 · x − 10 − · 3 · x = − 8 + · 3 · x − · 3 ·…" at bounding box center [357, 138] width 455 height 126
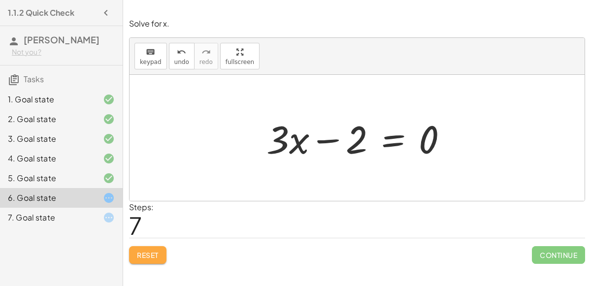
click at [163, 247] on button "Reset" at bounding box center [147, 255] width 37 height 18
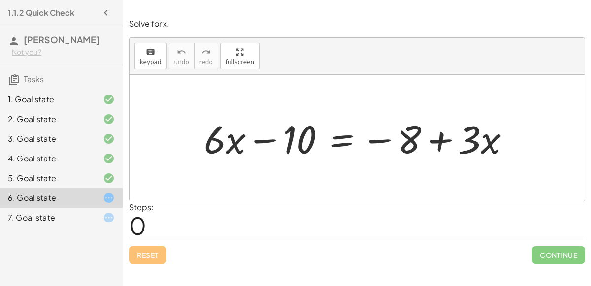
click at [334, 137] on div at bounding box center [361, 138] width 324 height 51
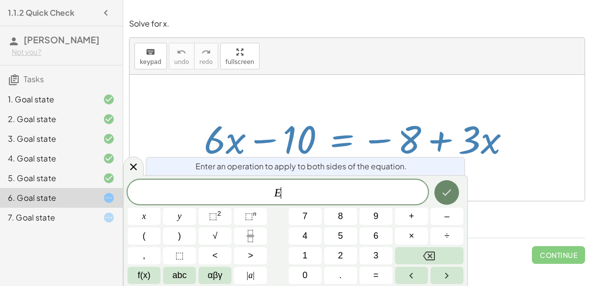
click at [440, 188] on button "Done" at bounding box center [447, 192] width 25 height 25
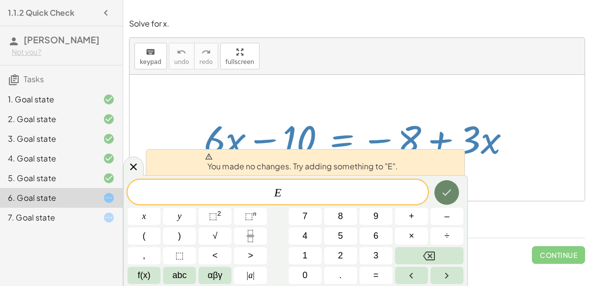
click at [445, 191] on icon "Done" at bounding box center [447, 193] width 12 height 12
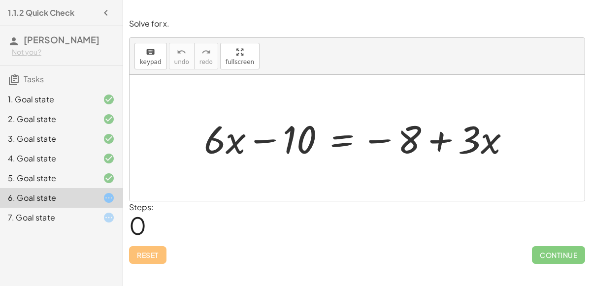
click at [338, 137] on div at bounding box center [361, 138] width 324 height 51
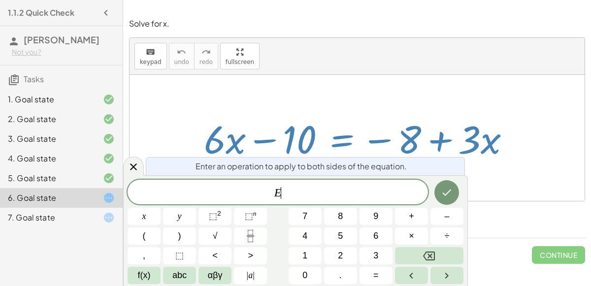
click at [378, 136] on div at bounding box center [361, 138] width 324 height 51
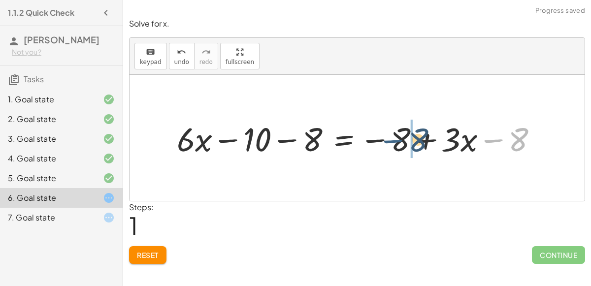
drag, startPoint x: 508, startPoint y: 143, endPoint x: 395, endPoint y: 144, distance: 112.9
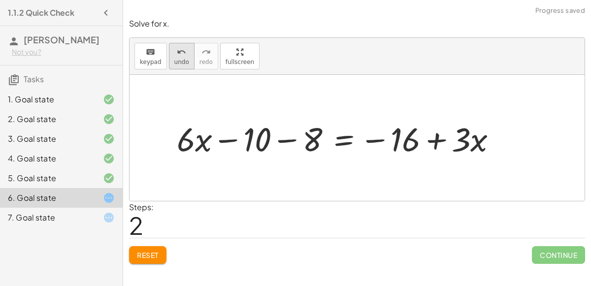
click at [178, 54] on icon "undo" at bounding box center [181, 52] width 9 height 12
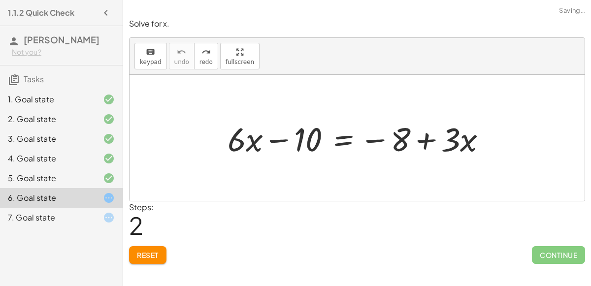
click at [342, 133] on div at bounding box center [361, 137] width 277 height 43
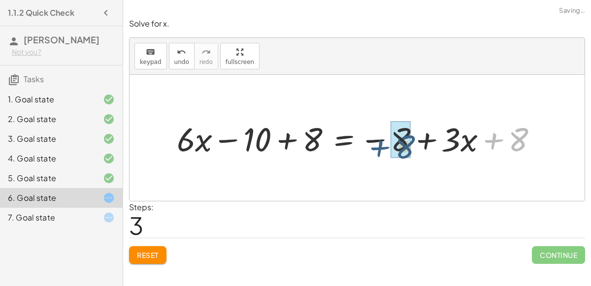
drag, startPoint x: 506, startPoint y: 137, endPoint x: 385, endPoint y: 143, distance: 120.4
click at [385, 143] on div at bounding box center [361, 137] width 379 height 43
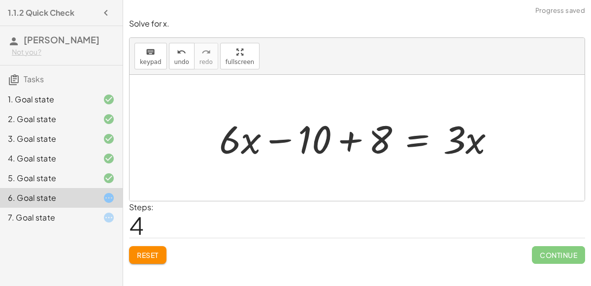
click at [371, 136] on div at bounding box center [361, 138] width 294 height 51
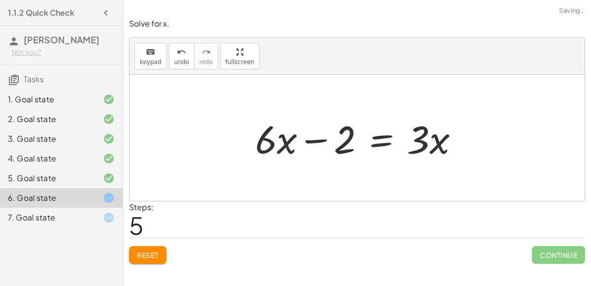
click at [323, 143] on div at bounding box center [361, 138] width 222 height 51
click at [372, 143] on div at bounding box center [361, 138] width 222 height 51
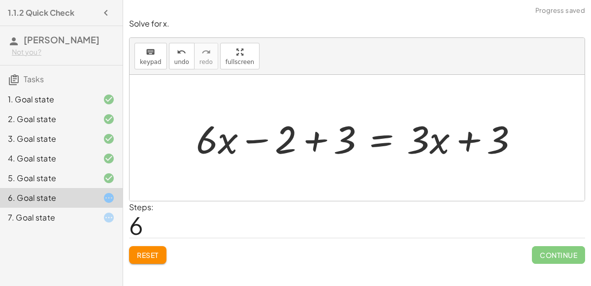
click at [449, 139] on div at bounding box center [361, 138] width 341 height 51
drag, startPoint x: 486, startPoint y: 141, endPoint x: 424, endPoint y: 144, distance: 62.2
click at [424, 144] on div at bounding box center [361, 138] width 341 height 51
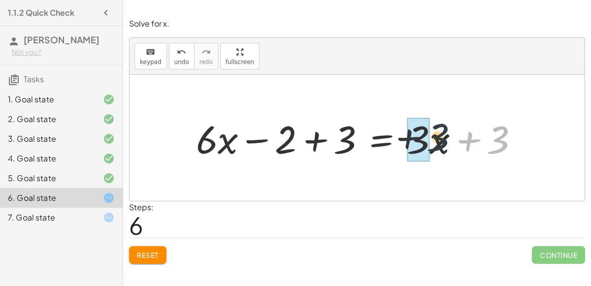
drag, startPoint x: 489, startPoint y: 141, endPoint x: 413, endPoint y: 138, distance: 75.9
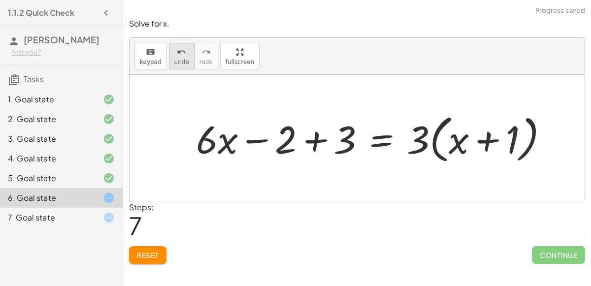
click at [177, 59] on span "undo" at bounding box center [181, 62] width 15 height 7
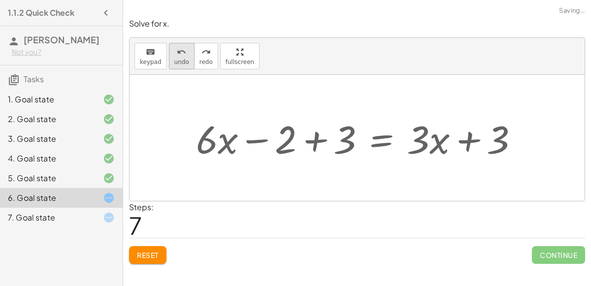
click at [177, 59] on span "undo" at bounding box center [181, 62] width 15 height 7
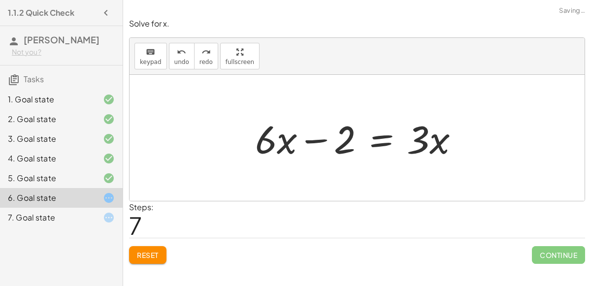
click at [380, 134] on div at bounding box center [361, 138] width 222 height 51
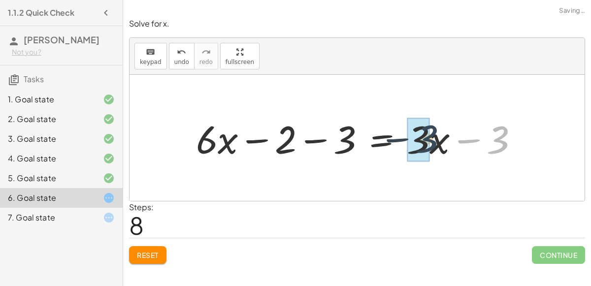
drag, startPoint x: 488, startPoint y: 143, endPoint x: 415, endPoint y: 142, distance: 72.9
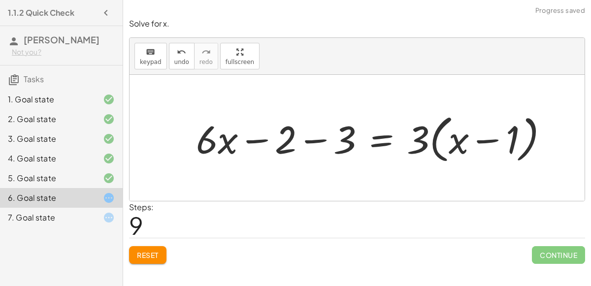
click at [459, 139] on div at bounding box center [376, 138] width 371 height 57
click at [479, 141] on div at bounding box center [376, 138] width 371 height 57
click at [460, 146] on div at bounding box center [376, 138] width 371 height 57
click at [347, 136] on div at bounding box center [376, 138] width 371 height 57
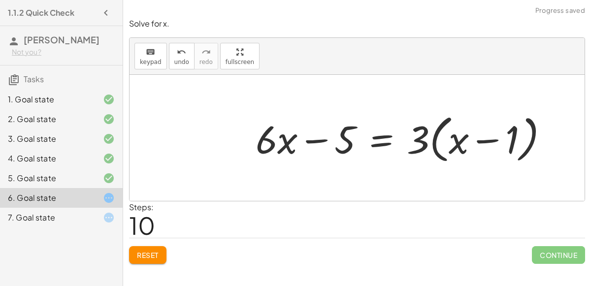
click at [320, 139] on div at bounding box center [406, 138] width 310 height 57
drag, startPoint x: 337, startPoint y: 141, endPoint x: 418, endPoint y: 143, distance: 80.8
click at [418, 143] on div at bounding box center [406, 138] width 310 height 57
click at [449, 139] on div at bounding box center [406, 138] width 310 height 57
drag, startPoint x: 451, startPoint y: 139, endPoint x: 502, endPoint y: 139, distance: 50.8
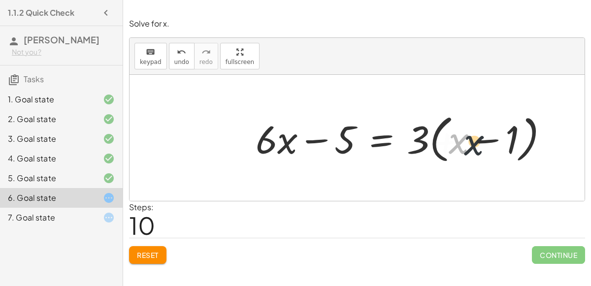
click at [502, 139] on div at bounding box center [406, 138] width 310 height 57
drag, startPoint x: 511, startPoint y: 139, endPoint x: 500, endPoint y: 138, distance: 10.9
click at [500, 138] on div at bounding box center [406, 138] width 310 height 57
click at [490, 140] on div at bounding box center [406, 138] width 310 height 57
click at [488, 141] on div at bounding box center [406, 138] width 310 height 57
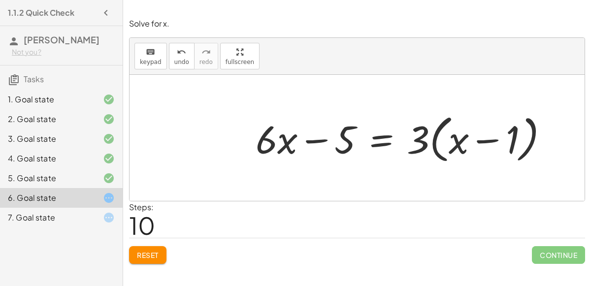
click at [488, 141] on div at bounding box center [406, 138] width 310 height 57
click at [383, 145] on div at bounding box center [406, 138] width 310 height 57
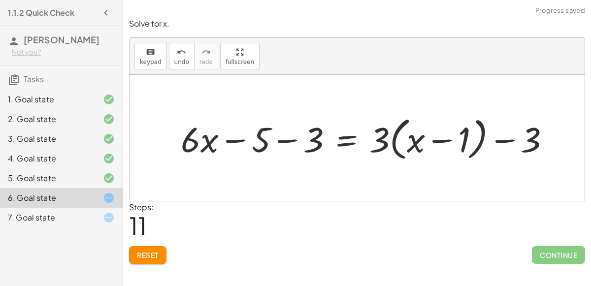
click at [418, 141] on div at bounding box center [369, 138] width 378 height 50
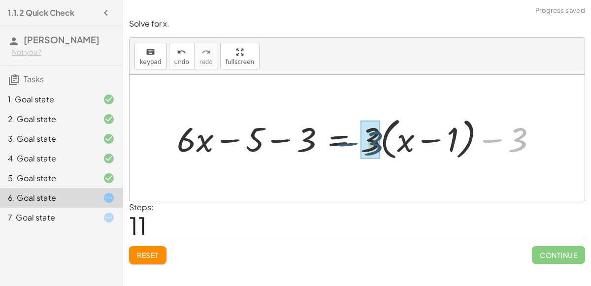
drag, startPoint x: 516, startPoint y: 139, endPoint x: 367, endPoint y: 142, distance: 149.4
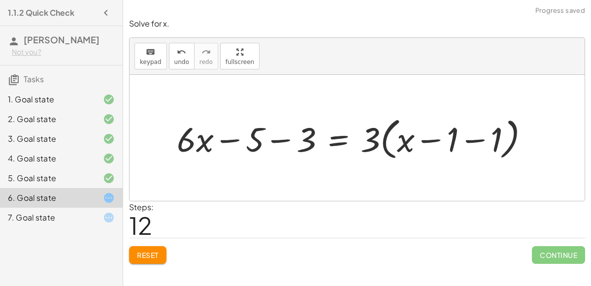
click at [463, 137] on div at bounding box center [357, 138] width 371 height 50
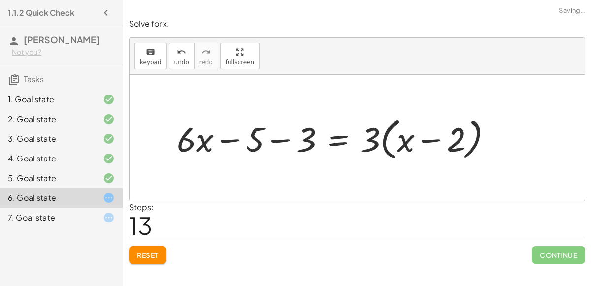
click at [430, 138] on div at bounding box center [338, 138] width 333 height 50
click at [278, 143] on div at bounding box center [338, 138] width 333 height 50
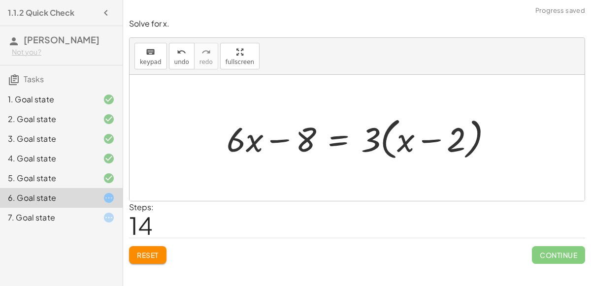
click at [278, 142] on div at bounding box center [364, 138] width 284 height 50
click at [336, 141] on div at bounding box center [364, 138] width 284 height 50
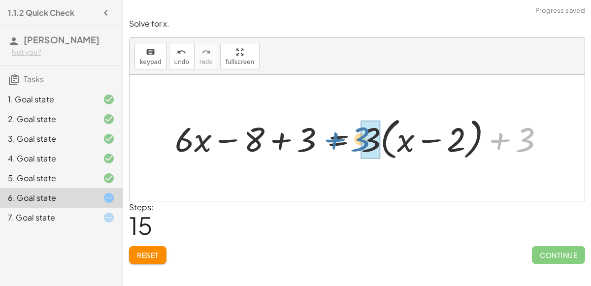
drag, startPoint x: 516, startPoint y: 138, endPoint x: 356, endPoint y: 139, distance: 160.7
click at [356, 139] on div at bounding box center [363, 138] width 387 height 50
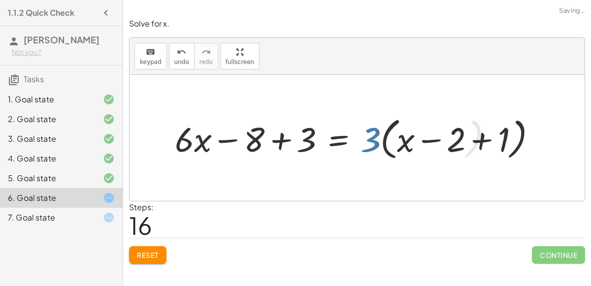
click at [278, 136] on div at bounding box center [359, 138] width 379 height 50
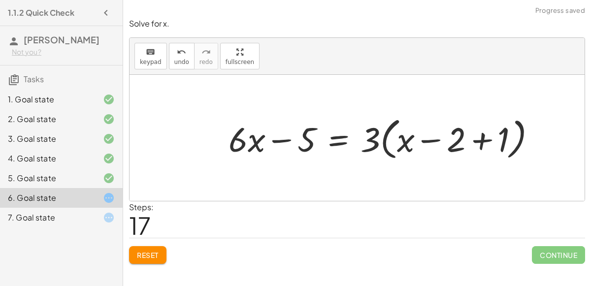
click at [486, 136] on div at bounding box center [387, 138] width 326 height 50
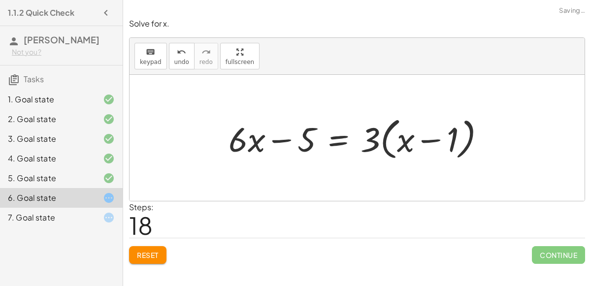
click at [309, 146] on div at bounding box center [361, 138] width 274 height 50
click at [265, 133] on div at bounding box center [361, 138] width 274 height 50
click at [307, 126] on div at bounding box center [361, 138] width 274 height 50
click at [87, 218] on div "7. Goal state" at bounding box center [47, 218] width 79 height 12
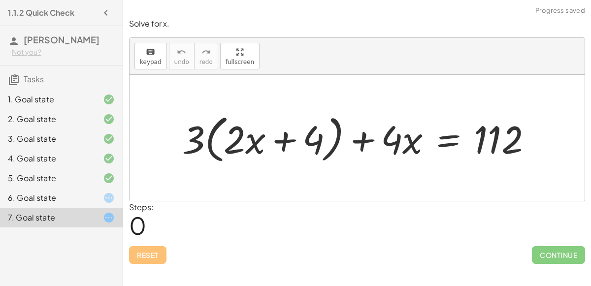
click at [400, 143] on div at bounding box center [361, 138] width 368 height 57
drag, startPoint x: 400, startPoint y: 143, endPoint x: 360, endPoint y: 147, distance: 40.2
click at [360, 147] on div at bounding box center [361, 138] width 368 height 57
click at [361, 142] on div at bounding box center [361, 138] width 368 height 57
click at [196, 132] on div at bounding box center [361, 138] width 368 height 57
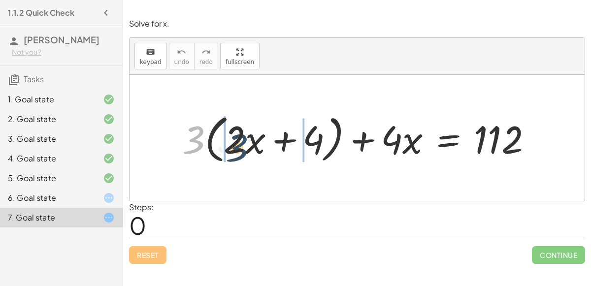
drag, startPoint x: 196, startPoint y: 132, endPoint x: 245, endPoint y: 139, distance: 50.2
click at [245, 139] on div at bounding box center [361, 138] width 368 height 57
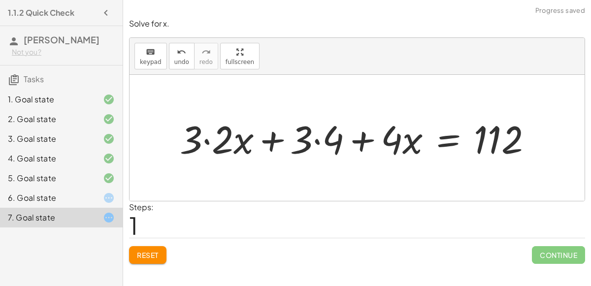
click at [218, 137] on div at bounding box center [360, 138] width 370 height 51
click at [317, 142] on div at bounding box center [375, 138] width 339 height 51
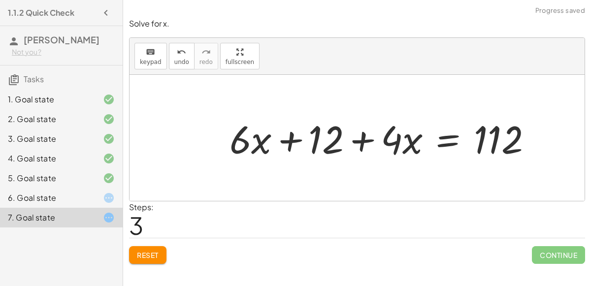
click at [293, 142] on div at bounding box center [385, 138] width 320 height 51
click at [439, 141] on div at bounding box center [385, 138] width 320 height 51
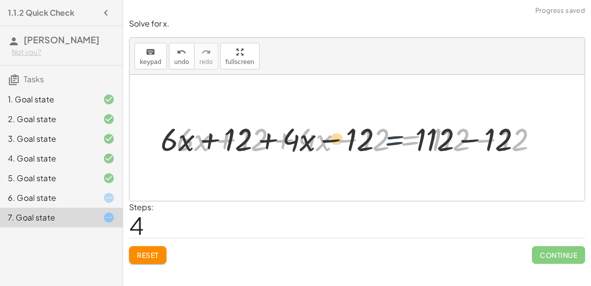
drag, startPoint x: 413, startPoint y: 140, endPoint x: 391, endPoint y: 140, distance: 22.2
click at [391, 140] on div at bounding box center [360, 138] width 379 height 42
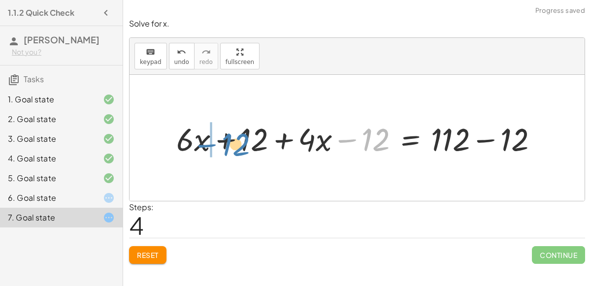
drag, startPoint x: 380, startPoint y: 140, endPoint x: 244, endPoint y: 144, distance: 135.6
click at [244, 144] on div at bounding box center [360, 138] width 379 height 42
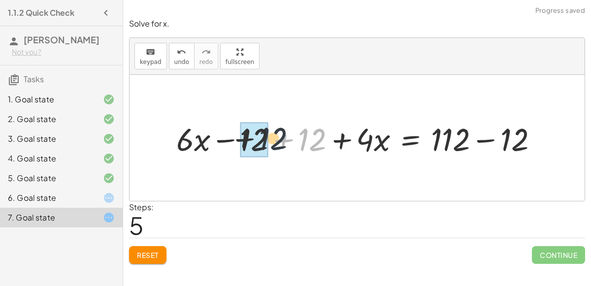
drag, startPoint x: 304, startPoint y: 138, endPoint x: 253, endPoint y: 139, distance: 50.8
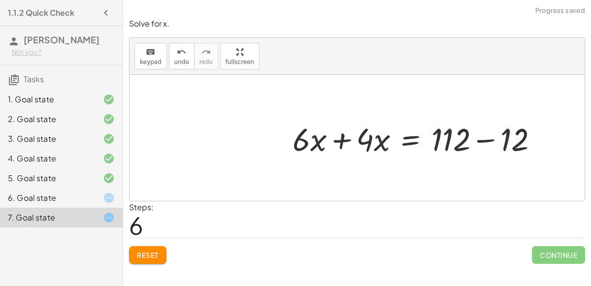
click at [478, 140] on div at bounding box center [420, 138] width 264 height 42
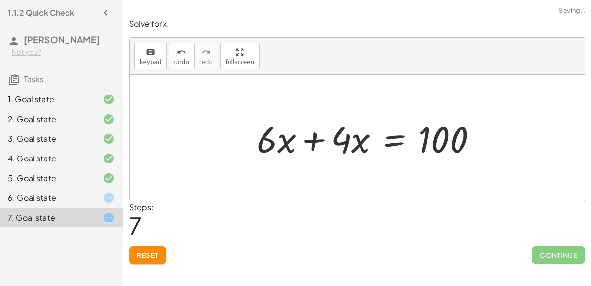
click at [408, 141] on div at bounding box center [369, 138] width 252 height 51
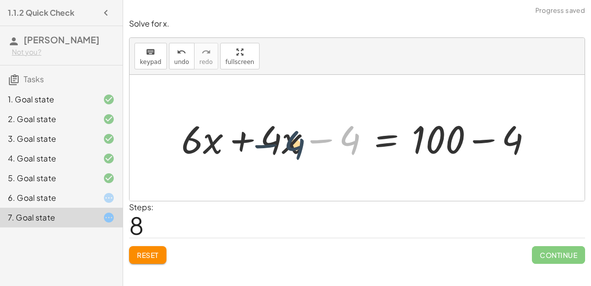
drag, startPoint x: 350, startPoint y: 140, endPoint x: 285, endPoint y: 145, distance: 65.7
click at [285, 145] on div at bounding box center [361, 138] width 370 height 51
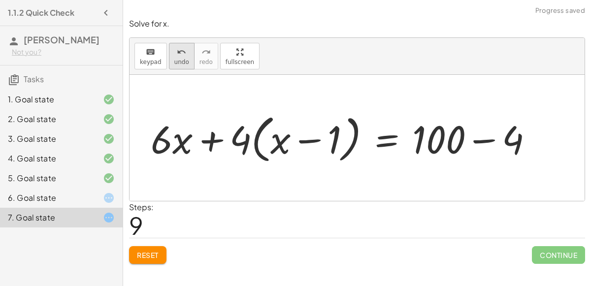
click at [174, 64] on span "undo" at bounding box center [181, 62] width 15 height 7
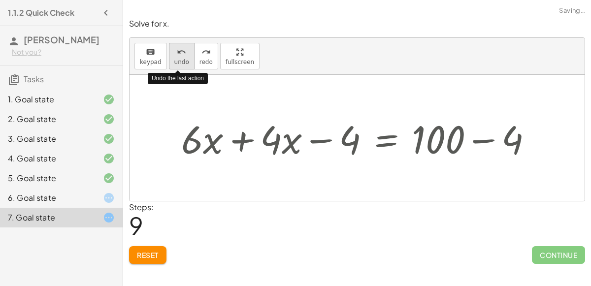
click at [174, 64] on span "undo" at bounding box center [181, 62] width 15 height 7
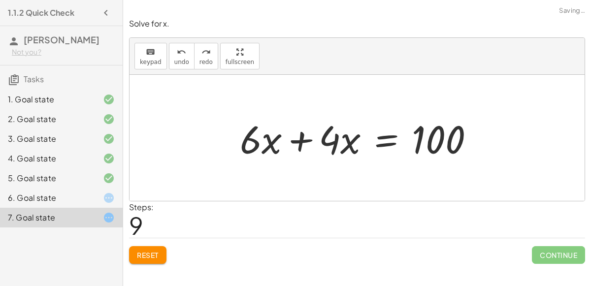
click at [387, 131] on div at bounding box center [361, 138] width 252 height 51
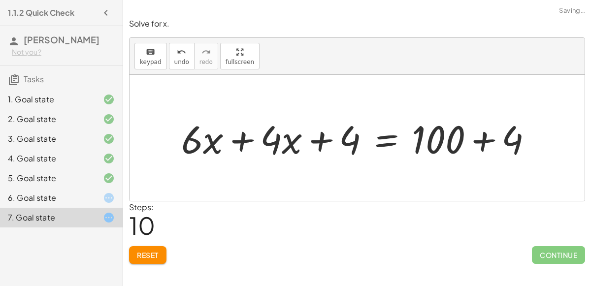
click at [481, 143] on div at bounding box center [361, 138] width 370 height 51
click at [344, 143] on div at bounding box center [332, 138] width 313 height 51
click at [319, 145] on div at bounding box center [332, 138] width 313 height 51
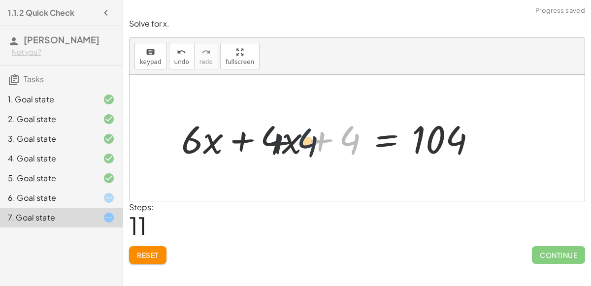
drag, startPoint x: 347, startPoint y: 138, endPoint x: 282, endPoint y: 141, distance: 65.6
click at [282, 141] on div at bounding box center [332, 138] width 313 height 51
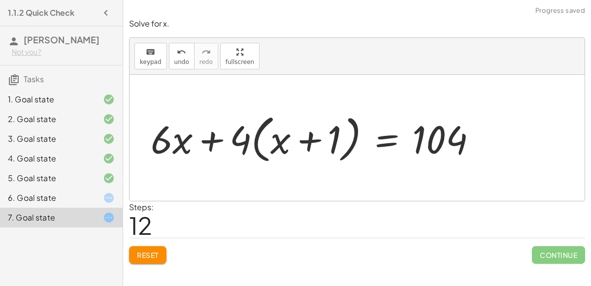
click at [299, 139] on div at bounding box center [318, 138] width 344 height 57
click at [175, 62] on span "undo" at bounding box center [181, 62] width 15 height 7
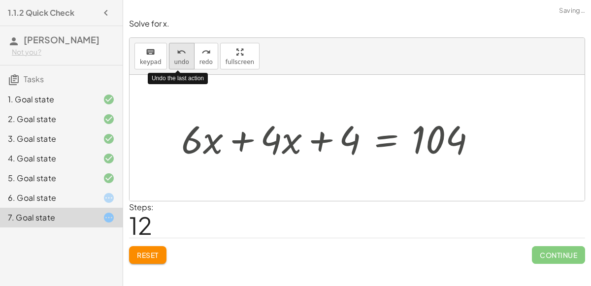
click at [174, 63] on span "undo" at bounding box center [181, 62] width 15 height 7
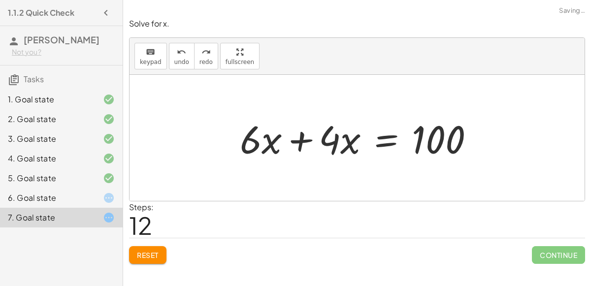
click at [396, 149] on div at bounding box center [361, 138] width 252 height 51
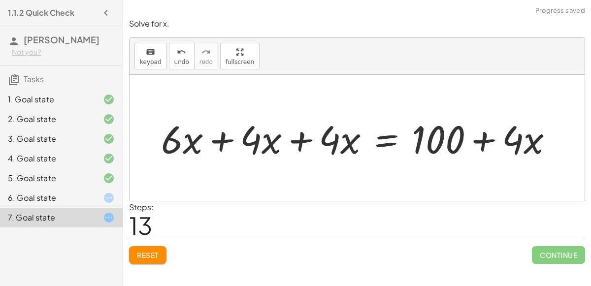
click at [308, 139] on div at bounding box center [361, 138] width 410 height 51
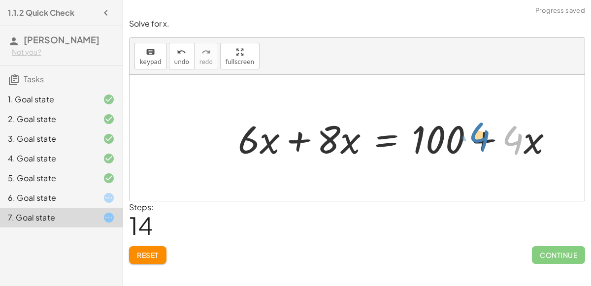
drag, startPoint x: 508, startPoint y: 141, endPoint x: 494, endPoint y: 137, distance: 14.0
click at [494, 137] on div at bounding box center [399, 138] width 333 height 51
click at [316, 143] on div at bounding box center [399, 138] width 333 height 51
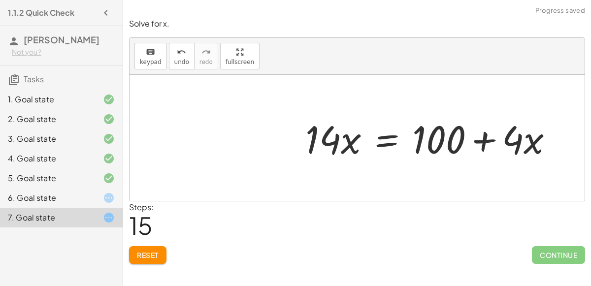
click at [478, 137] on div at bounding box center [434, 138] width 266 height 51
drag, startPoint x: 505, startPoint y: 142, endPoint x: 322, endPoint y: 141, distance: 182.8
click at [322, 141] on div at bounding box center [434, 138] width 266 height 51
drag, startPoint x: 515, startPoint y: 139, endPoint x: 330, endPoint y: 139, distance: 185.3
click at [330, 139] on div at bounding box center [434, 138] width 266 height 51
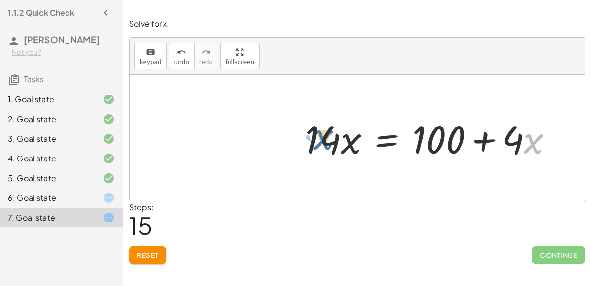
drag, startPoint x: 529, startPoint y: 139, endPoint x: 312, endPoint y: 134, distance: 216.9
click at [312, 134] on div at bounding box center [434, 138] width 266 height 51
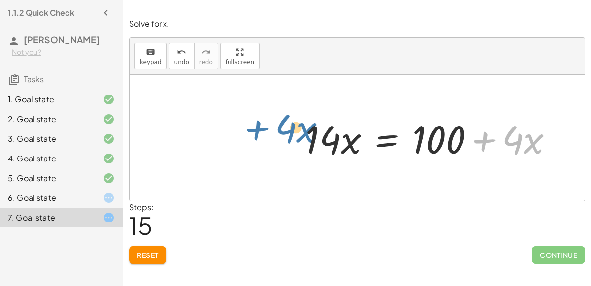
drag, startPoint x: 474, startPoint y: 141, endPoint x: 241, endPoint y: 130, distance: 232.4
click at [241, 130] on div "+ · 3 · ( + · 2 · x + 4 ) + · 4 · x = 112 + · 3 · 2 · x + · 3 · 4 + · 4 · x = 1…" at bounding box center [357, 138] width 455 height 126
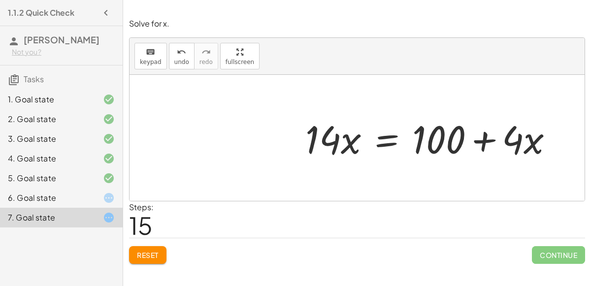
drag, startPoint x: 296, startPoint y: 137, endPoint x: 472, endPoint y: 147, distance: 175.7
click at [472, 147] on div "+ · 3 · ( + · 2 · x + 4 ) + · 4 · x = 112 + · 3 · 2 · x + · 3 · 4 + · 4 · x = 1…" at bounding box center [430, 138] width 278 height 56
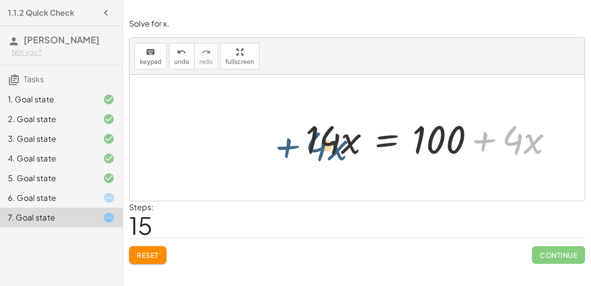
drag, startPoint x: 485, startPoint y: 142, endPoint x: 286, endPoint y: 147, distance: 199.2
click at [286, 147] on div "+ · 3 · ( + · 2 · x + 4 ) + · 4 · x = 112 + · 3 · 2 · x + · 3 · 4 + · 4 · x = 1…" at bounding box center [357, 138] width 455 height 126
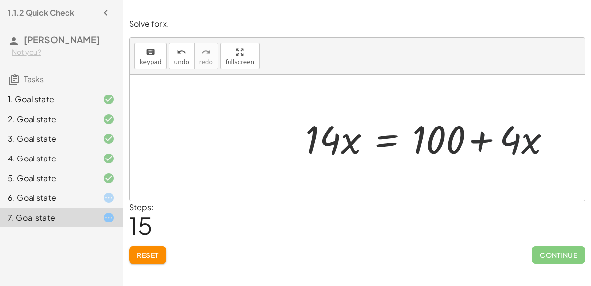
click at [322, 140] on div at bounding box center [434, 138] width 266 height 51
click at [381, 142] on div at bounding box center [434, 138] width 266 height 51
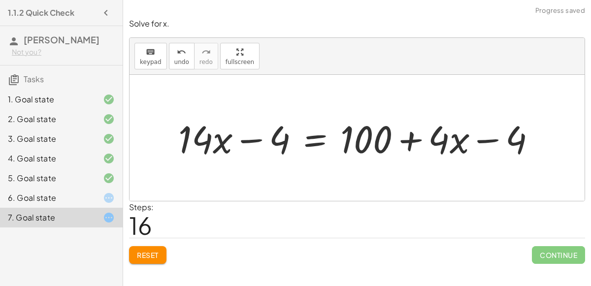
click at [482, 141] on div at bounding box center [361, 138] width 376 height 50
click at [479, 146] on div at bounding box center [361, 138] width 376 height 50
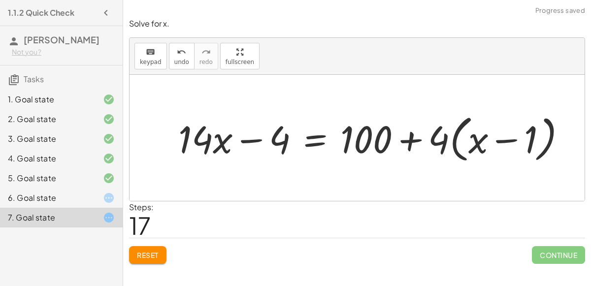
click at [591, 207] on div "Solve for x. keyboard keypad undo undo redo redo fullscreen + · 3 · ( + · 2 · x…" at bounding box center [357, 141] width 468 height 258
click at [152, 247] on button "Reset" at bounding box center [147, 255] width 37 height 18
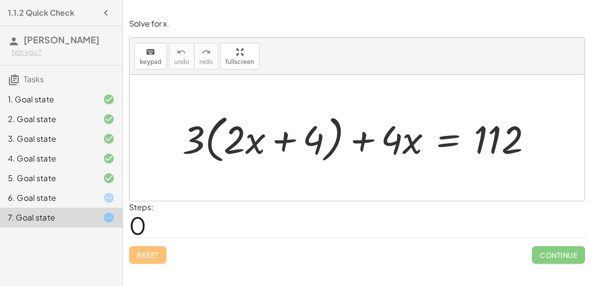
click at [26, 200] on div "6. Goal state" at bounding box center [47, 198] width 79 height 12
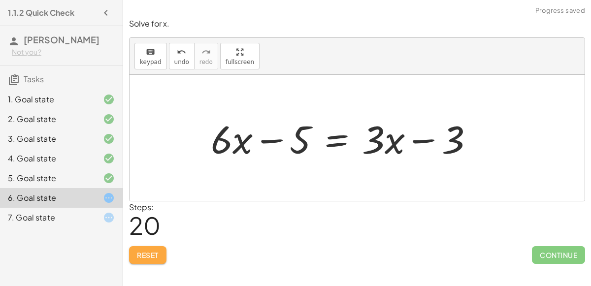
click at [147, 258] on span "Reset" at bounding box center [148, 255] width 22 height 9
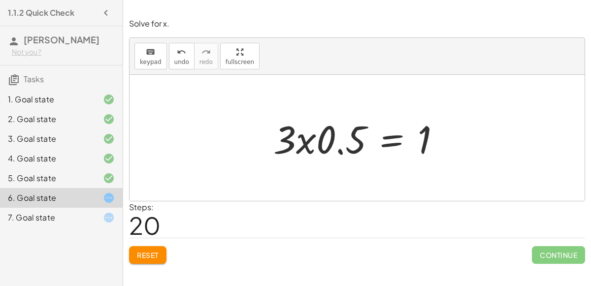
click at [150, 252] on span "Reset" at bounding box center [148, 255] width 22 height 9
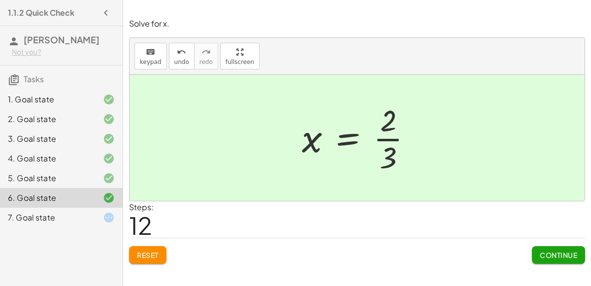
click at [576, 254] on span "Continue" at bounding box center [558, 255] width 37 height 9
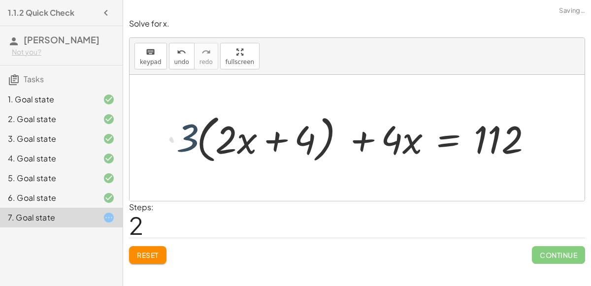
click at [166, 239] on div "Reset Continue" at bounding box center [357, 251] width 456 height 26
click at [159, 262] on button "Reset" at bounding box center [147, 255] width 37 height 18
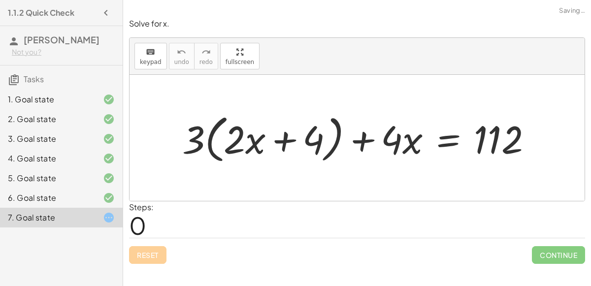
click at [163, 258] on div "Reset Continue" at bounding box center [357, 251] width 456 height 26
click at [159, 250] on div "Reset Continue" at bounding box center [357, 251] width 456 height 26
click at [154, 259] on div "Reset Continue" at bounding box center [357, 251] width 456 height 26
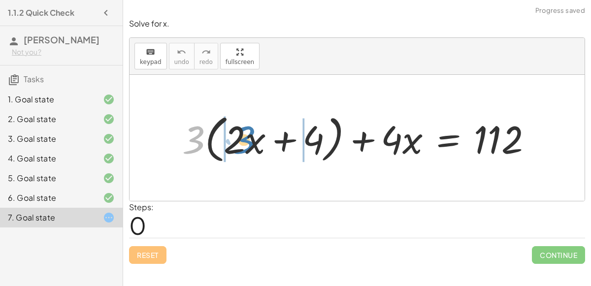
drag, startPoint x: 191, startPoint y: 148, endPoint x: 240, endPoint y: 150, distance: 49.8
click at [240, 150] on div at bounding box center [361, 138] width 368 height 57
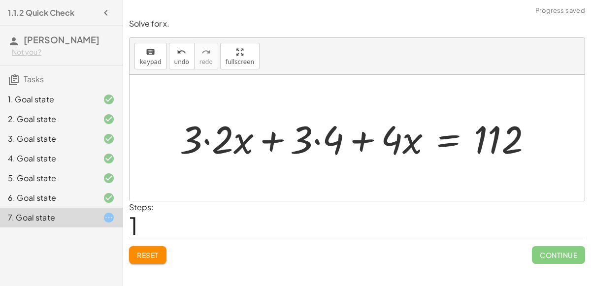
click at [310, 139] on div at bounding box center [360, 138] width 370 height 51
click at [315, 138] on div at bounding box center [360, 138] width 370 height 51
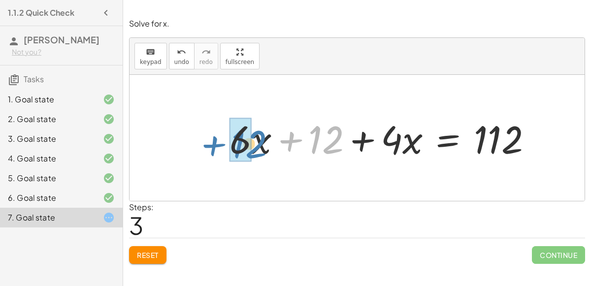
drag, startPoint x: 325, startPoint y: 136, endPoint x: 241, endPoint y: 140, distance: 83.4
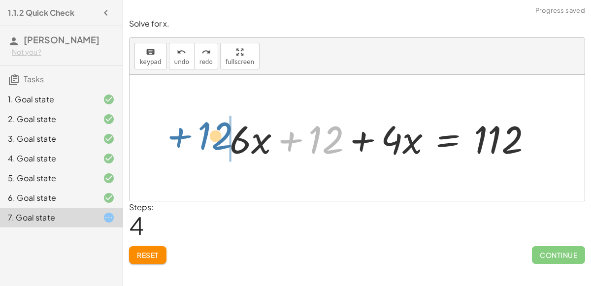
drag, startPoint x: 327, startPoint y: 140, endPoint x: 217, endPoint y: 136, distance: 110.5
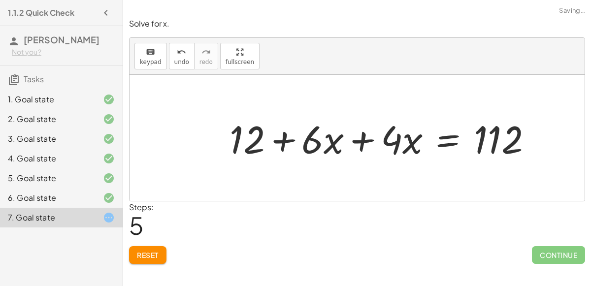
click at [353, 141] on div at bounding box center [385, 138] width 320 height 51
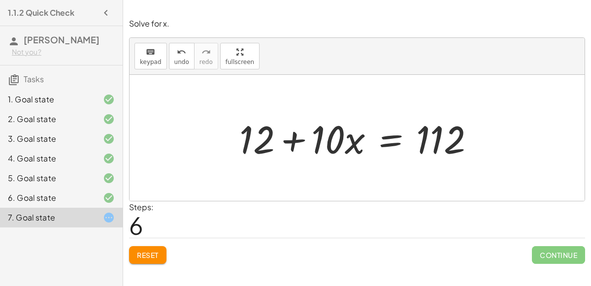
click at [384, 139] on div at bounding box center [361, 138] width 253 height 51
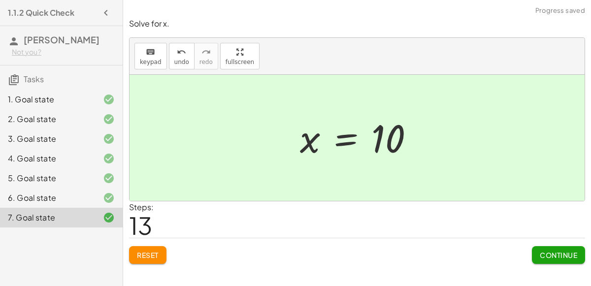
click at [563, 247] on button "Continue" at bounding box center [558, 255] width 53 height 18
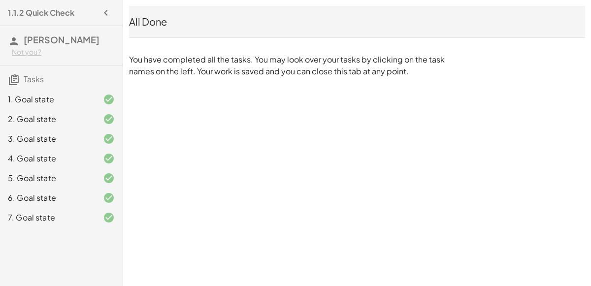
click at [141, 22] on div "All Done" at bounding box center [357, 22] width 456 height 14
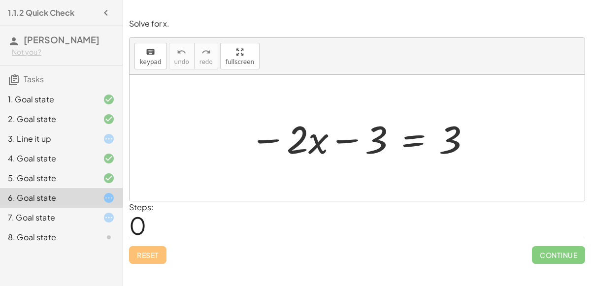
click at [359, 139] on div at bounding box center [361, 138] width 232 height 51
click at [347, 141] on div at bounding box center [361, 138] width 232 height 51
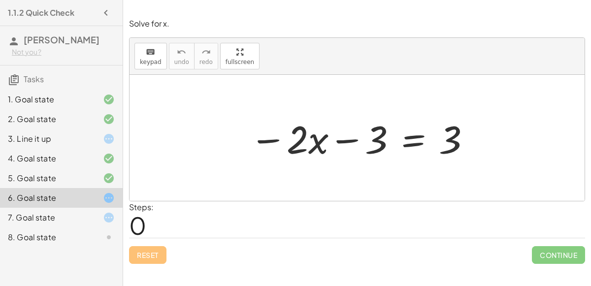
click at [411, 141] on div at bounding box center [361, 138] width 232 height 51
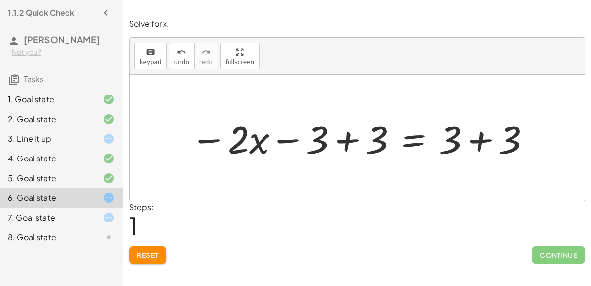
click at [473, 136] on div at bounding box center [361, 138] width 351 height 51
click at [346, 138] on div at bounding box center [331, 138] width 291 height 51
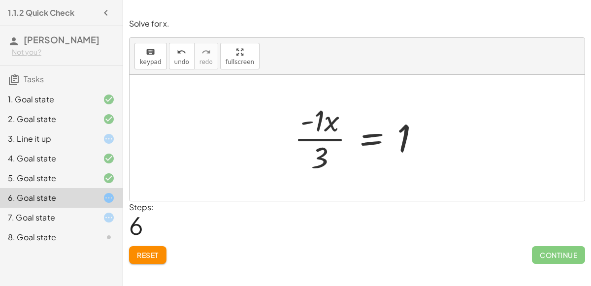
click at [374, 139] on div at bounding box center [361, 138] width 144 height 76
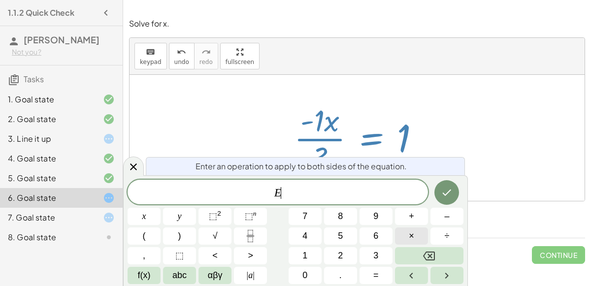
click at [411, 234] on span "×" at bounding box center [411, 236] width 5 height 13
click at [308, 249] on button "1" at bounding box center [305, 255] width 33 height 17
click at [450, 192] on icon "Done" at bounding box center [447, 193] width 12 height 12
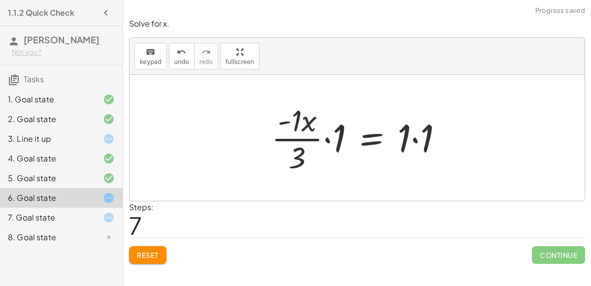
click at [328, 138] on div at bounding box center [362, 138] width 190 height 76
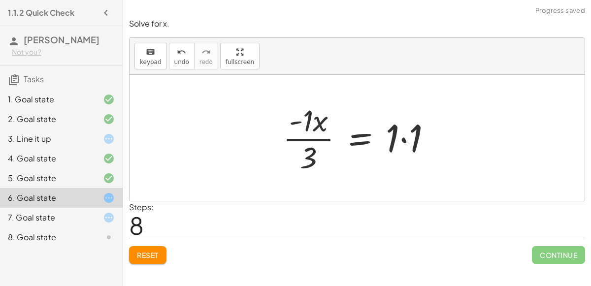
click at [402, 137] on div at bounding box center [361, 138] width 167 height 76
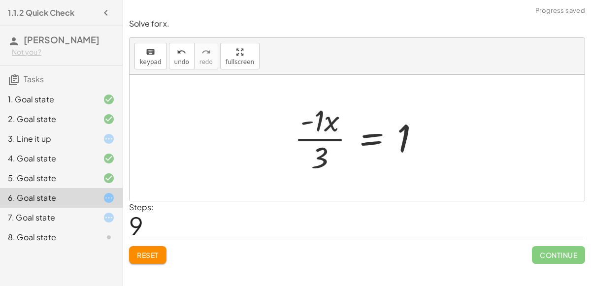
click at [148, 251] on span "Reset" at bounding box center [148, 255] width 22 height 9
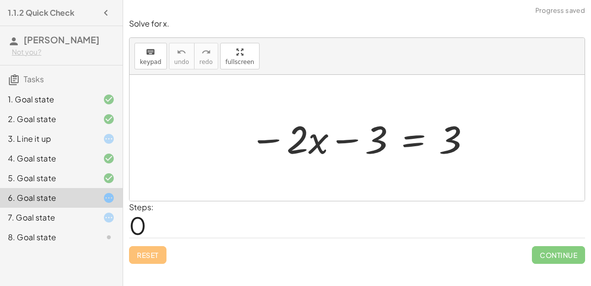
click at [408, 138] on div at bounding box center [361, 138] width 232 height 51
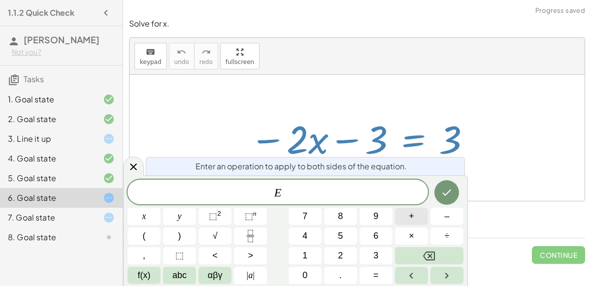
click at [409, 215] on span "+" at bounding box center [411, 216] width 5 height 13
click at [379, 257] on button "3" at bounding box center [376, 255] width 33 height 17
click at [445, 196] on icon "Done" at bounding box center [447, 193] width 12 height 12
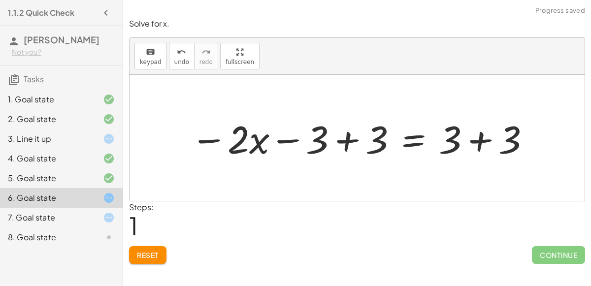
click at [350, 135] on div at bounding box center [361, 138] width 351 height 51
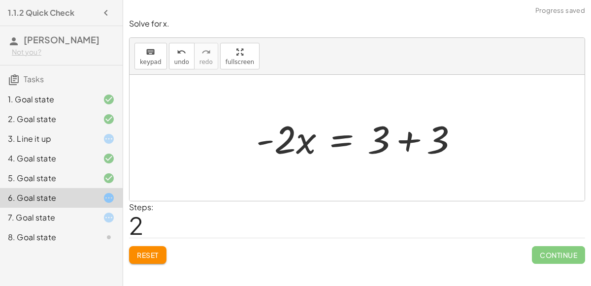
click at [406, 137] on div at bounding box center [361, 138] width 220 height 51
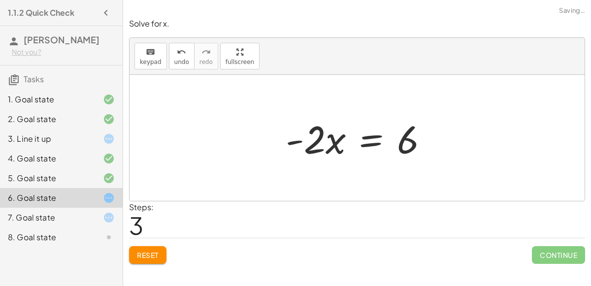
click at [367, 140] on div at bounding box center [361, 138] width 160 height 51
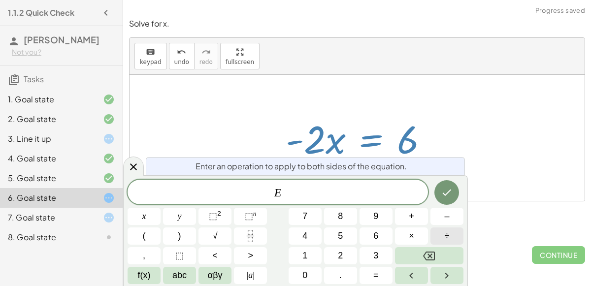
click at [446, 232] on span "÷" at bounding box center [447, 236] width 5 height 13
click at [341, 257] on span "2" at bounding box center [340, 255] width 5 height 13
click at [447, 188] on icon "Done" at bounding box center [447, 193] width 12 height 12
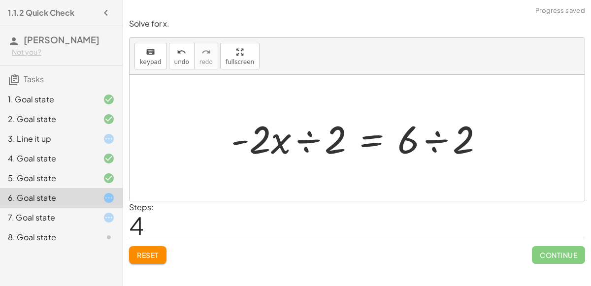
click at [307, 137] on div at bounding box center [361, 138] width 271 height 51
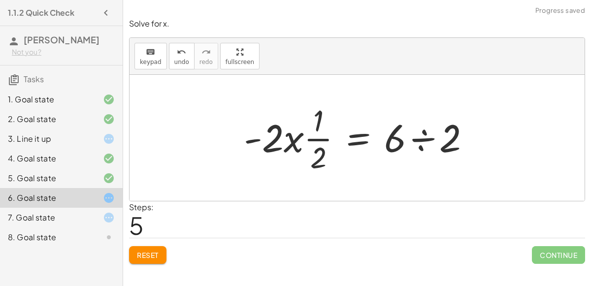
click at [416, 137] on div at bounding box center [361, 138] width 244 height 76
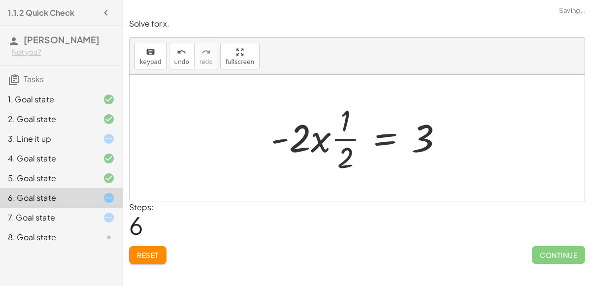
click at [335, 137] on div at bounding box center [361, 138] width 190 height 76
click at [317, 135] on div at bounding box center [361, 138] width 190 height 76
drag, startPoint x: 299, startPoint y: 150, endPoint x: 310, endPoint y: 152, distance: 12.1
click at [310, 152] on div at bounding box center [361, 138] width 190 height 76
drag, startPoint x: 304, startPoint y: 146, endPoint x: 393, endPoint y: 141, distance: 89.3
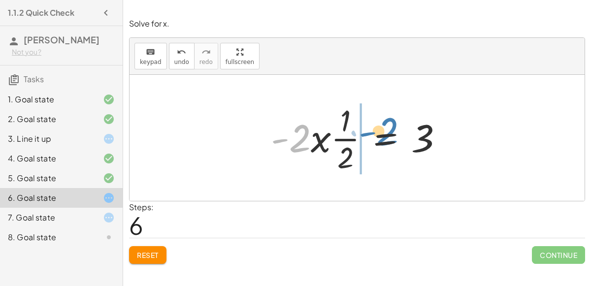
click at [393, 141] on div at bounding box center [361, 138] width 190 height 76
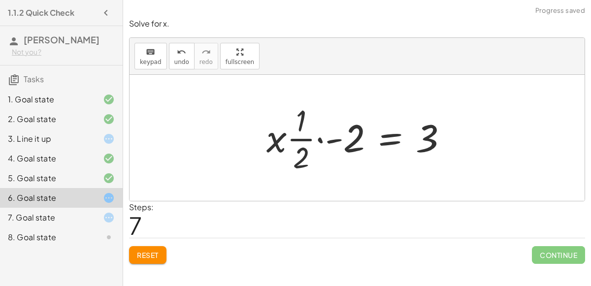
click at [318, 135] on div at bounding box center [361, 138] width 199 height 76
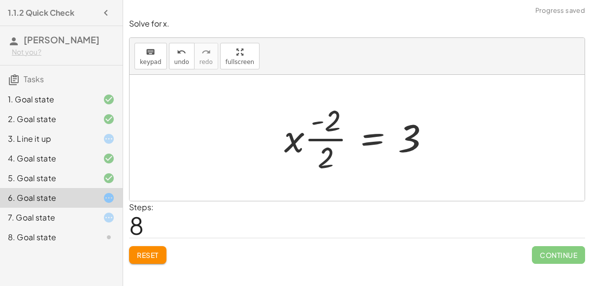
click at [155, 246] on button "Reset" at bounding box center [147, 255] width 37 height 18
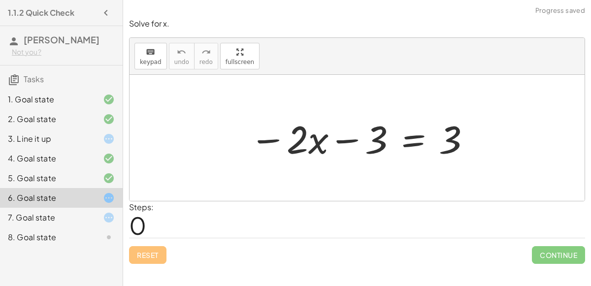
click at [408, 138] on div at bounding box center [361, 138] width 232 height 51
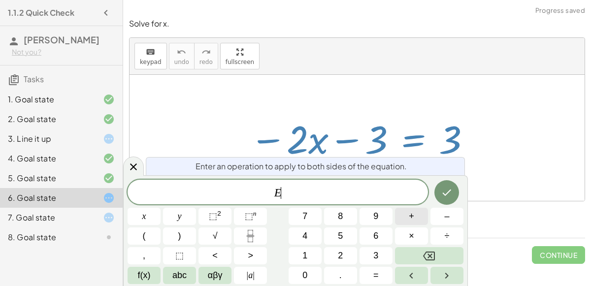
click at [413, 215] on span "+" at bounding box center [411, 216] width 5 height 13
click at [377, 254] on span "3" at bounding box center [376, 255] width 5 height 13
click at [446, 188] on icon "Done" at bounding box center [447, 193] width 12 height 12
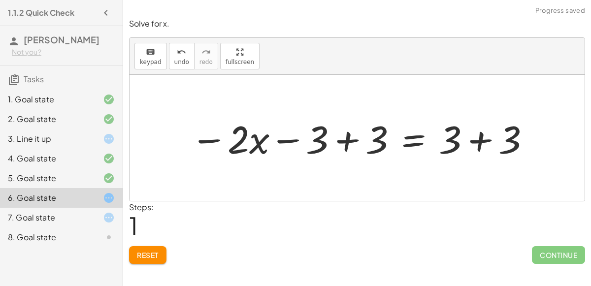
click at [478, 137] on div at bounding box center [361, 138] width 351 height 51
click at [342, 140] on div at bounding box center [331, 138] width 291 height 51
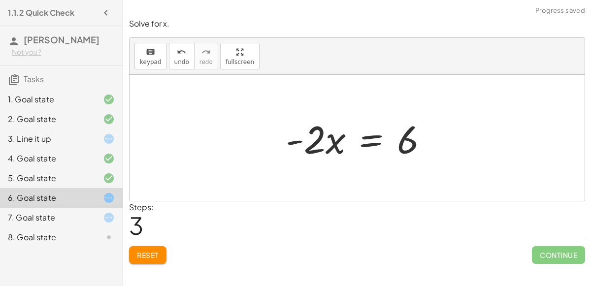
click at [367, 139] on div at bounding box center [361, 138] width 160 height 51
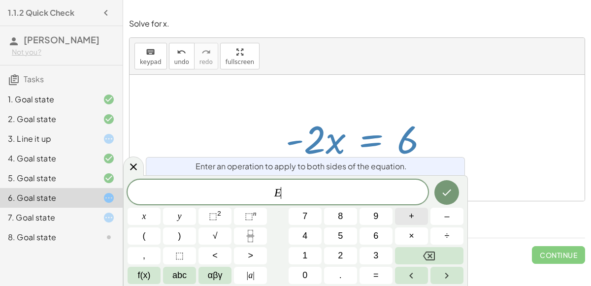
click at [405, 217] on button "+" at bounding box center [411, 216] width 33 height 17
click at [419, 252] on button "Backspace" at bounding box center [429, 255] width 68 height 17
click at [438, 237] on button "÷" at bounding box center [447, 236] width 33 height 17
click at [277, 192] on span "÷" at bounding box center [276, 193] width 14 height 12
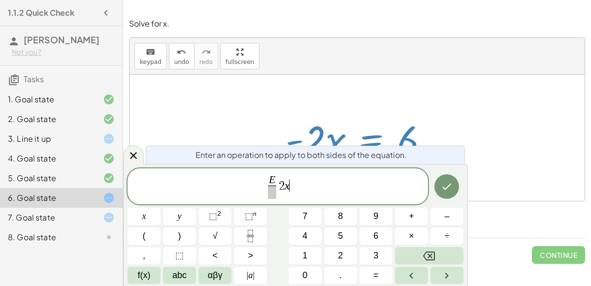
click at [291, 187] on span "E ​ 2 x ​" at bounding box center [278, 187] width 301 height 26
click at [281, 195] on span at bounding box center [278, 192] width 9 height 13
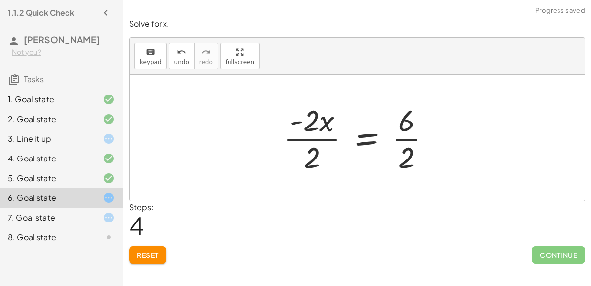
click at [320, 139] on div at bounding box center [361, 138] width 166 height 76
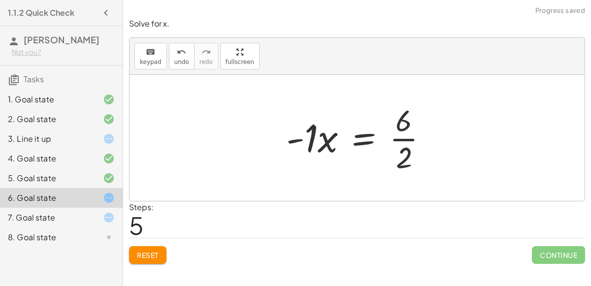
click at [396, 137] on div at bounding box center [361, 138] width 160 height 76
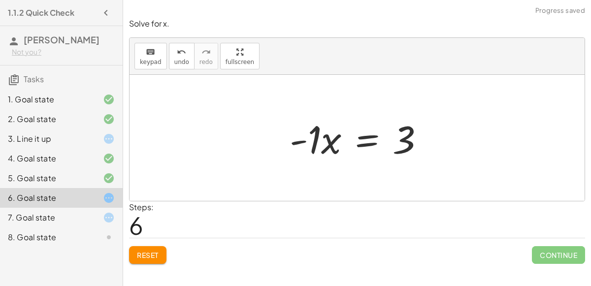
click at [406, 144] on div at bounding box center [361, 138] width 153 height 51
click at [311, 133] on div at bounding box center [361, 138] width 153 height 51
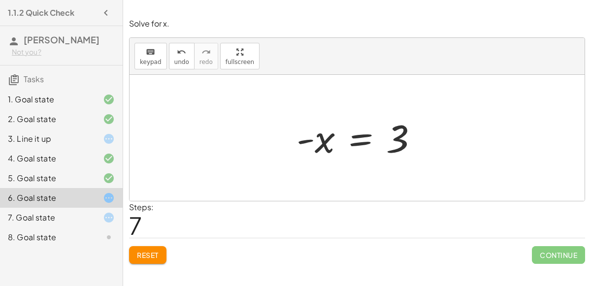
click at [353, 144] on div at bounding box center [361, 138] width 139 height 49
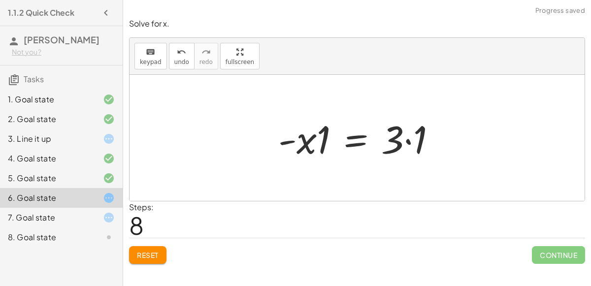
click at [348, 138] on div at bounding box center [362, 138] width 176 height 51
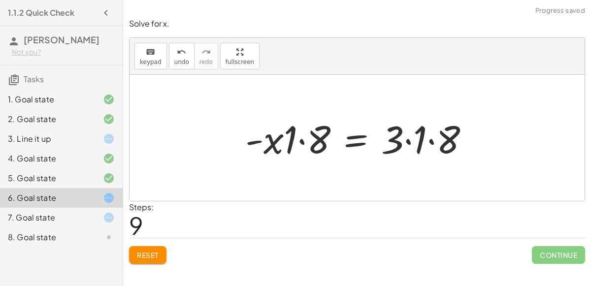
click at [305, 140] on div at bounding box center [361, 138] width 242 height 51
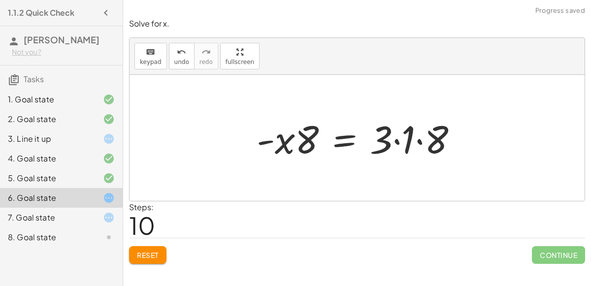
click at [419, 142] on div at bounding box center [361, 138] width 219 height 51
click at [401, 141] on div at bounding box center [350, 138] width 196 height 51
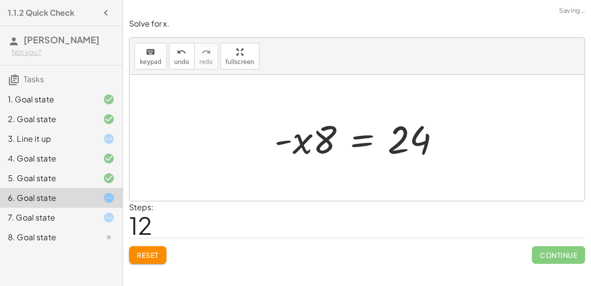
click at [397, 143] on div at bounding box center [362, 138] width 184 height 51
click at [360, 137] on div at bounding box center [362, 138] width 184 height 51
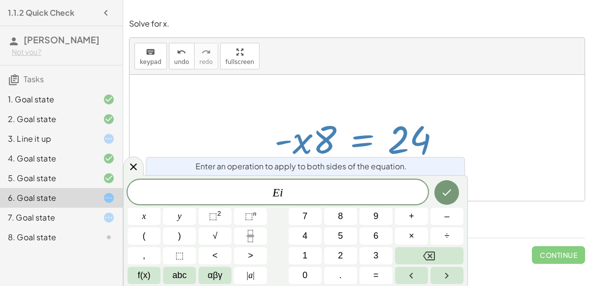
click at [355, 52] on div "keyboard keypad undo [PERSON_NAME] redo fullscreen" at bounding box center [357, 56] width 455 height 37
click at [356, 184] on div "E i" at bounding box center [278, 192] width 301 height 25
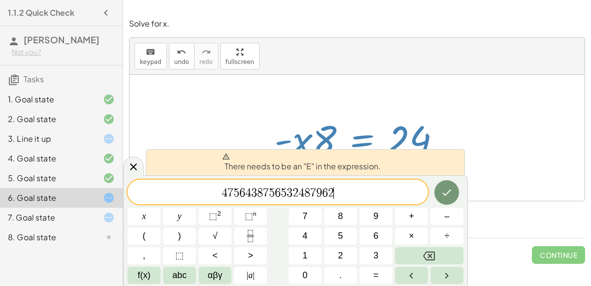
click at [212, 194] on span "4 7 5 6 4 3 8 7 5 6 5 3 2 4 8 7 9 6 2 ​" at bounding box center [278, 193] width 301 height 14
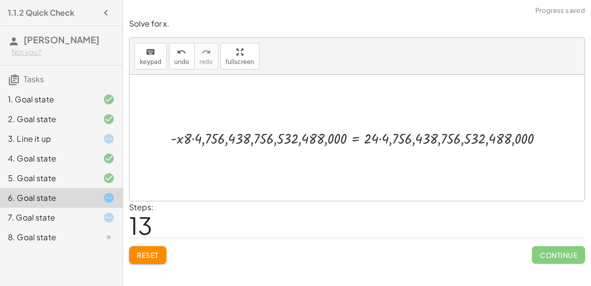
click at [190, 137] on div at bounding box center [361, 138] width 391 height 20
click at [193, 138] on div at bounding box center [361, 138] width 391 height 20
click at [380, 136] on div at bounding box center [367, 138] width 377 height 20
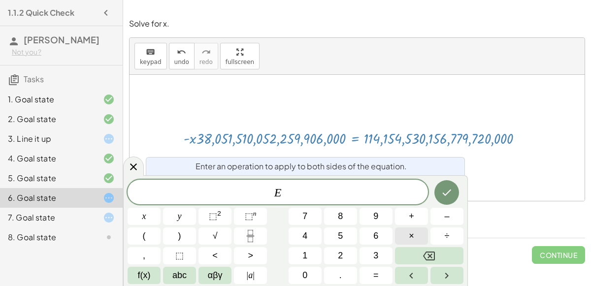
click at [418, 235] on button "×" at bounding box center [411, 236] width 33 height 17
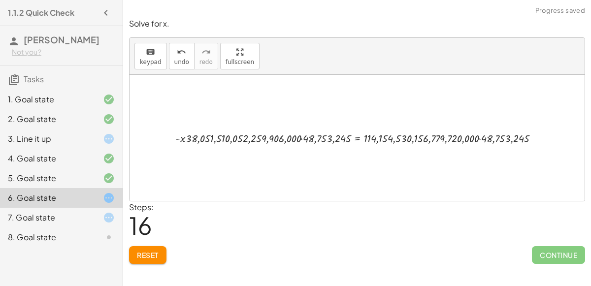
click at [302, 136] on div at bounding box center [361, 138] width 380 height 17
click at [474, 138] on div at bounding box center [360, 138] width 375 height 17
click at [476, 137] on div at bounding box center [360, 138] width 375 height 17
click at [165, 253] on button "Reset" at bounding box center [147, 255] width 37 height 18
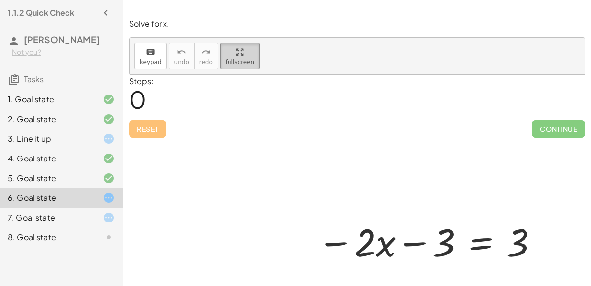
click at [95, 0] on html "1.1.2 Quick Check Tanner Meadows Not you? Tasks 1. Goal state 2. Goal state 3. …" at bounding box center [295, 143] width 591 height 286
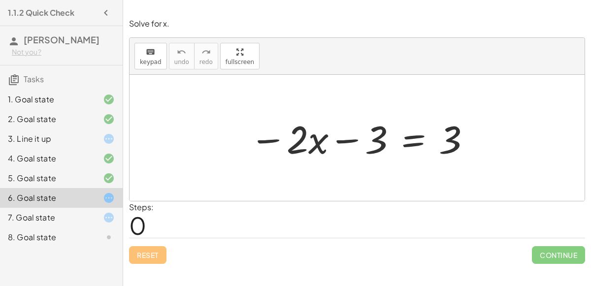
click at [409, 140] on div at bounding box center [361, 138] width 232 height 51
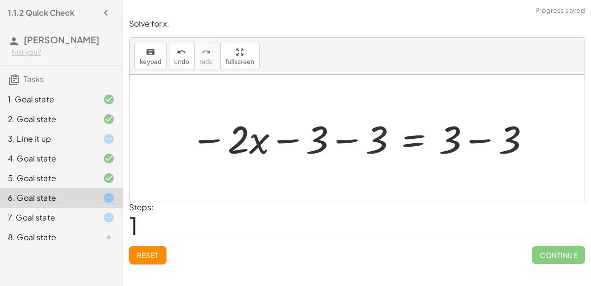
click at [346, 137] on div at bounding box center [361, 138] width 351 height 51
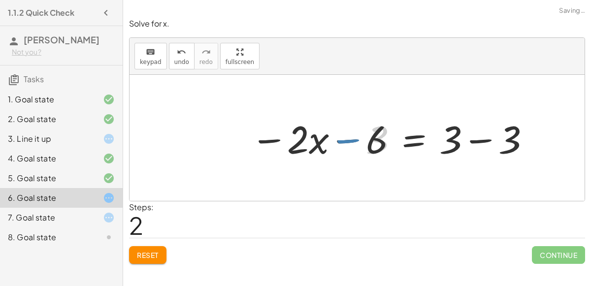
click at [479, 140] on div at bounding box center [391, 138] width 291 height 51
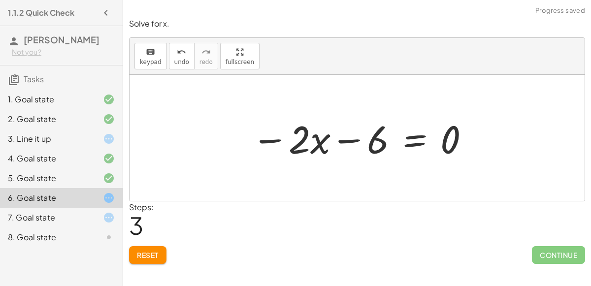
click at [350, 139] on div at bounding box center [361, 138] width 229 height 51
click at [410, 140] on div at bounding box center [361, 138] width 229 height 51
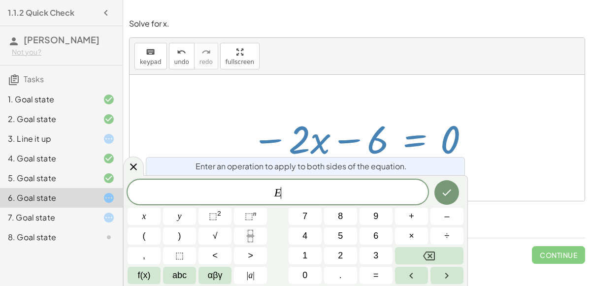
click at [182, 118] on div at bounding box center [357, 138] width 455 height 126
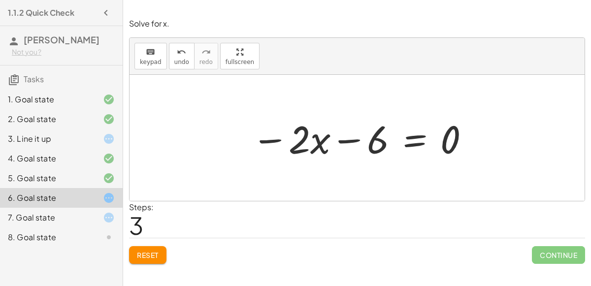
click at [148, 251] on span "Reset" at bounding box center [148, 255] width 22 height 9
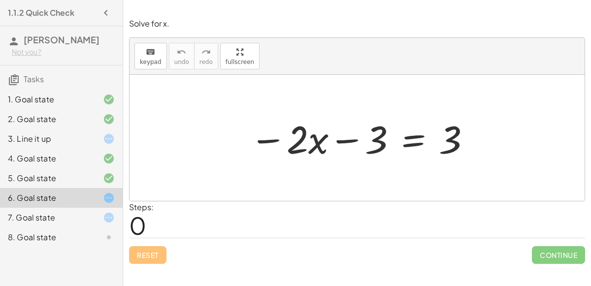
click at [418, 136] on div at bounding box center [361, 138] width 232 height 51
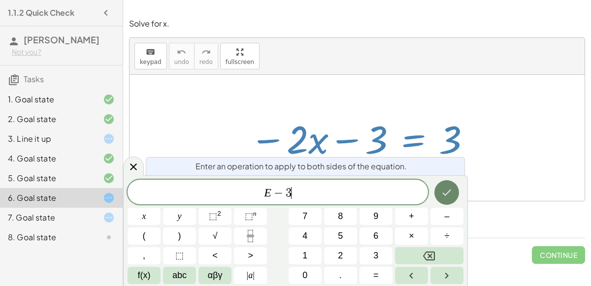
click at [452, 193] on icon "Done" at bounding box center [447, 193] width 12 height 12
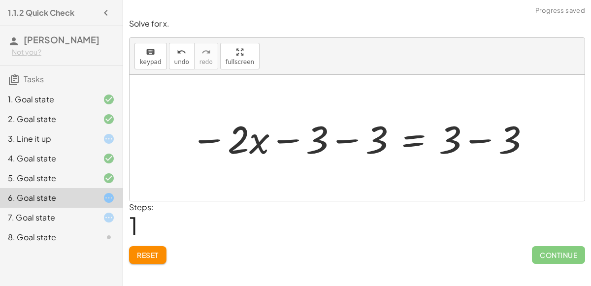
click at [344, 138] on div at bounding box center [361, 138] width 351 height 51
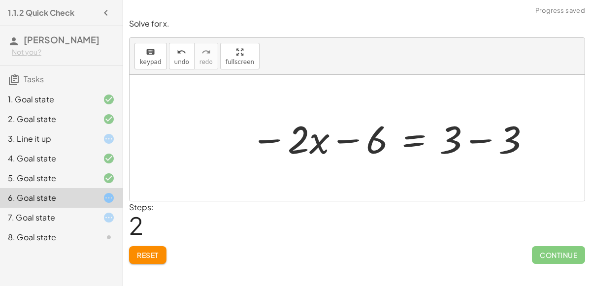
click at [476, 140] on div at bounding box center [391, 138] width 291 height 51
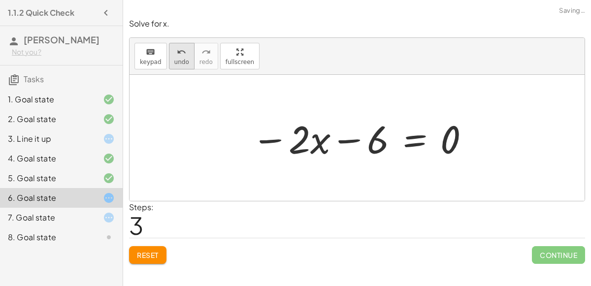
click at [177, 48] on icon "undo" at bounding box center [181, 52] width 9 height 12
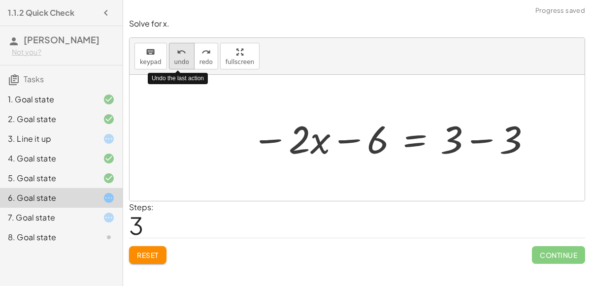
click at [177, 48] on icon "undo" at bounding box center [181, 52] width 9 height 12
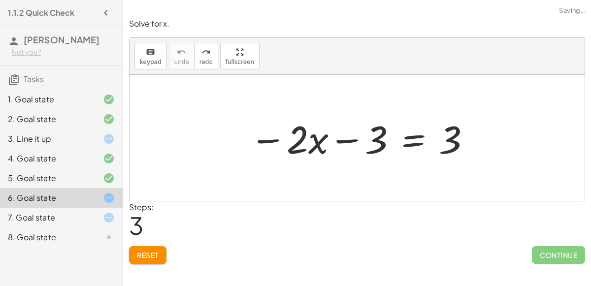
click at [412, 135] on div at bounding box center [361, 138] width 232 height 51
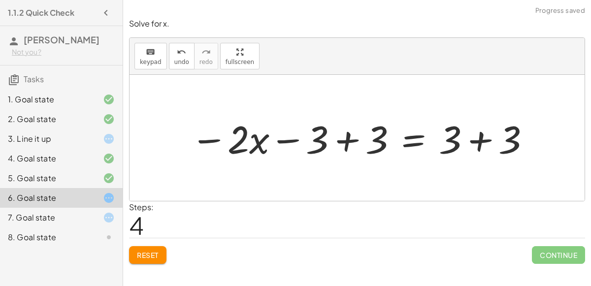
click at [345, 138] on div at bounding box center [361, 138] width 351 height 51
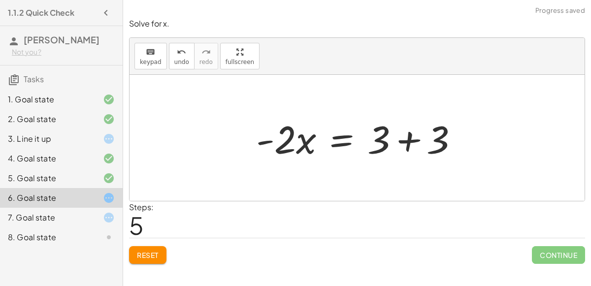
click at [408, 137] on div at bounding box center [361, 138] width 220 height 51
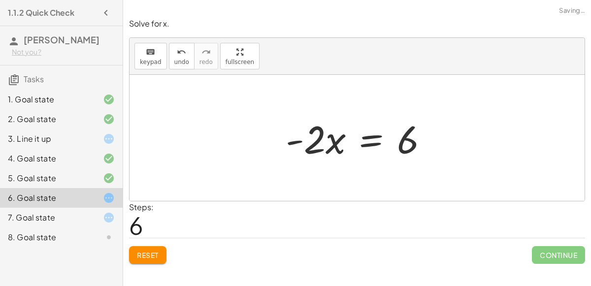
click at [376, 138] on div at bounding box center [361, 138] width 160 height 51
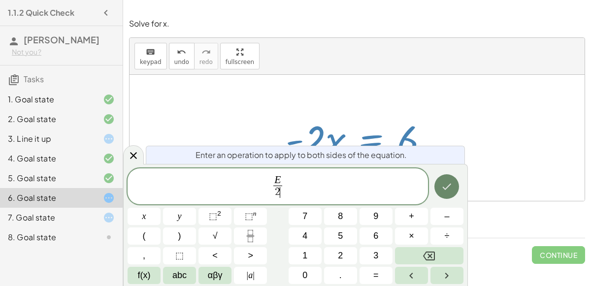
click at [448, 183] on icon "Done" at bounding box center [447, 187] width 12 height 12
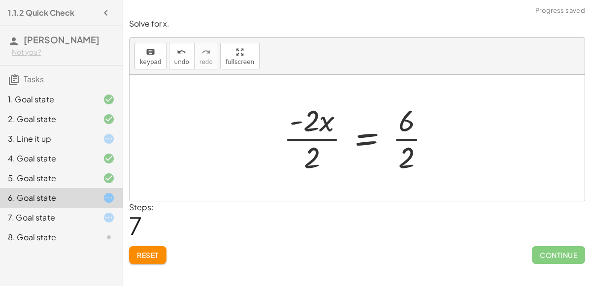
click at [331, 137] on div at bounding box center [361, 138] width 166 height 76
click at [410, 139] on div at bounding box center [361, 138] width 166 height 76
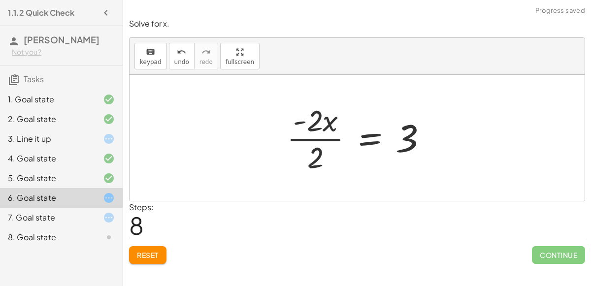
click at [318, 137] on div at bounding box center [361, 138] width 159 height 76
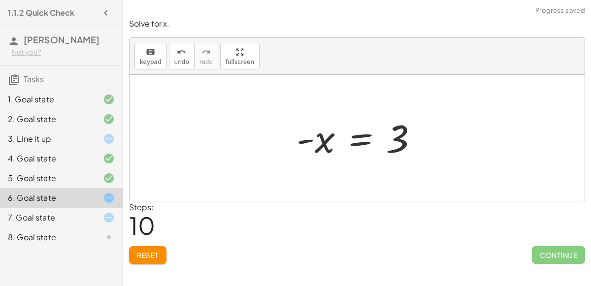
click at [325, 142] on div at bounding box center [361, 138] width 139 height 49
click at [131, 251] on button "Reset" at bounding box center [147, 255] width 37 height 18
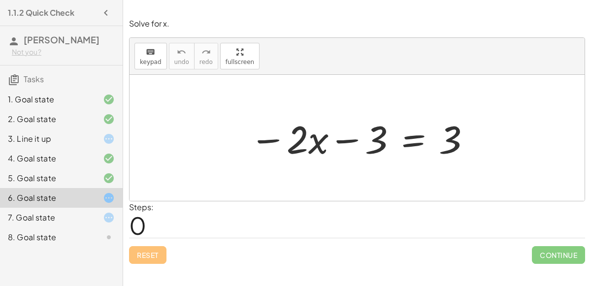
click at [408, 138] on div at bounding box center [361, 138] width 232 height 51
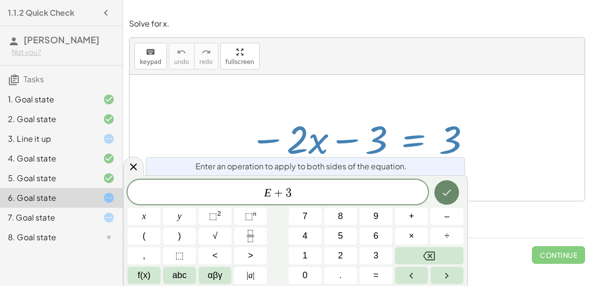
click at [451, 198] on icon "Done" at bounding box center [447, 193] width 12 height 12
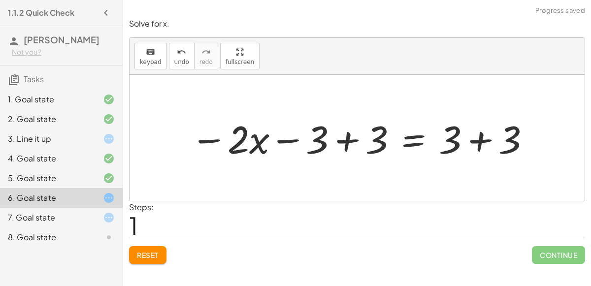
click at [336, 135] on div at bounding box center [361, 138] width 351 height 51
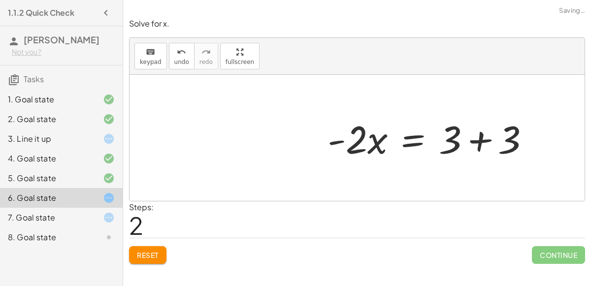
click at [484, 140] on div at bounding box center [433, 138] width 220 height 51
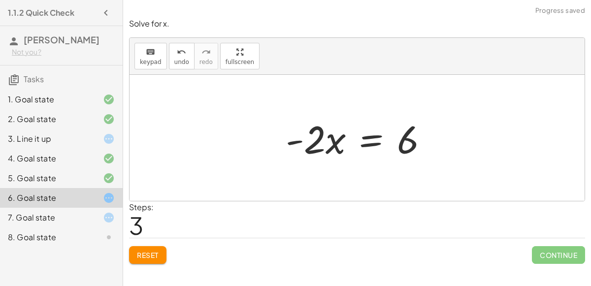
click at [367, 136] on div at bounding box center [361, 138] width 160 height 51
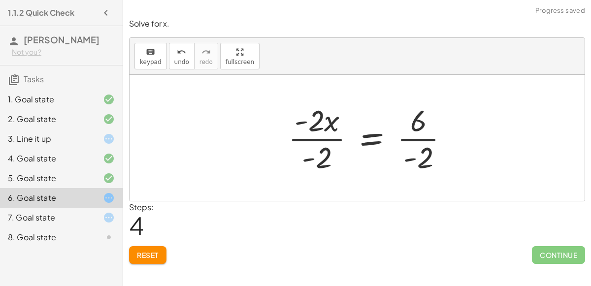
click at [327, 142] on div at bounding box center [372, 138] width 179 height 76
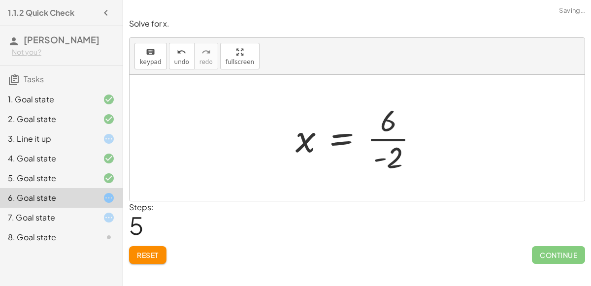
click at [405, 146] on div at bounding box center [361, 138] width 141 height 76
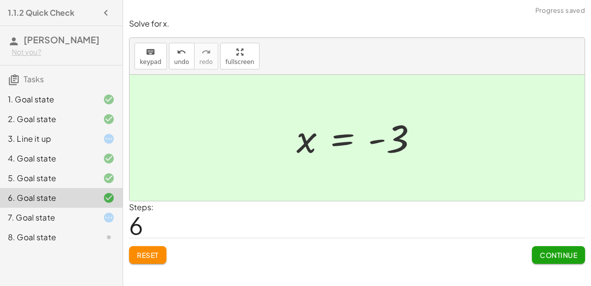
click at [554, 252] on span "Continue" at bounding box center [558, 255] width 37 height 9
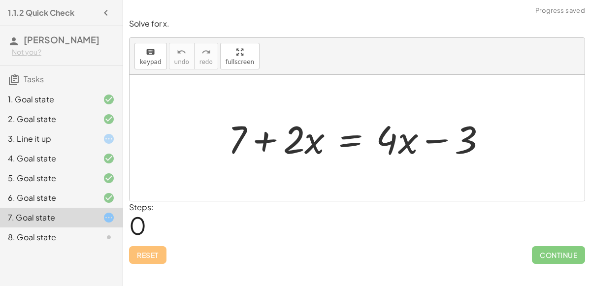
click at [343, 136] on div at bounding box center [361, 138] width 276 height 51
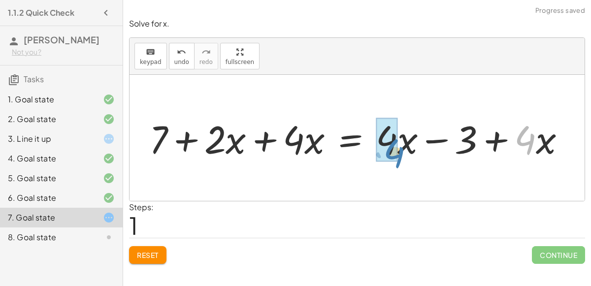
drag, startPoint x: 519, startPoint y: 138, endPoint x: 387, endPoint y: 152, distance: 132.7
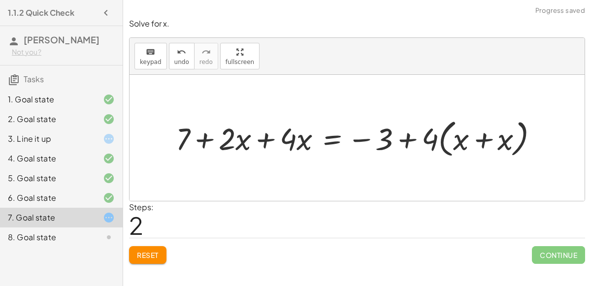
click at [508, 138] on div at bounding box center [361, 137] width 380 height 45
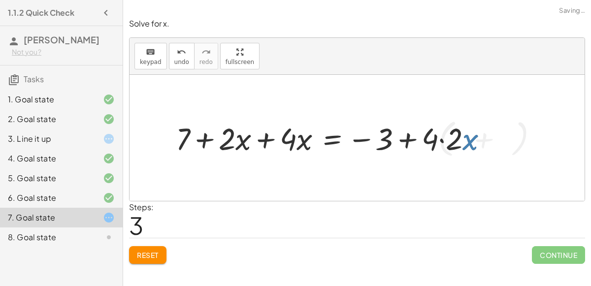
click at [448, 138] on div at bounding box center [336, 138] width 330 height 40
click at [436, 137] on div at bounding box center [324, 138] width 307 height 40
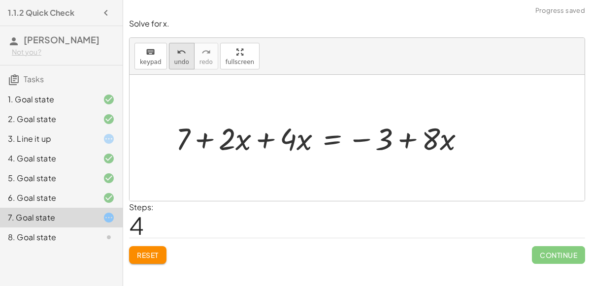
click at [179, 59] on span "undo" at bounding box center [181, 62] width 15 height 7
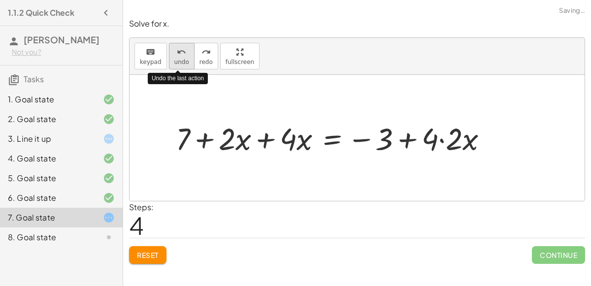
click at [179, 59] on span "undo" at bounding box center [181, 62] width 15 height 7
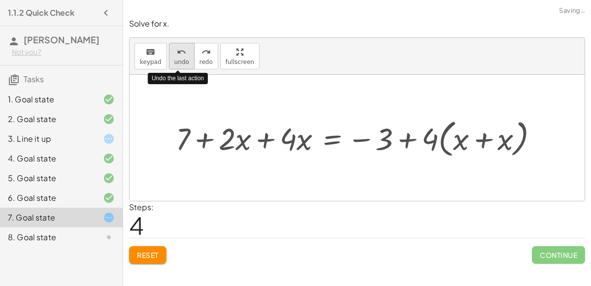
click at [179, 59] on span "undo" at bounding box center [181, 62] width 15 height 7
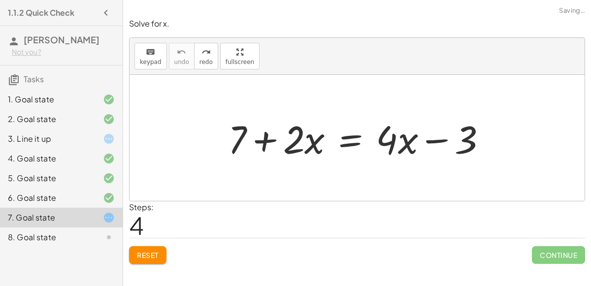
click at [143, 253] on span "Reset" at bounding box center [148, 255] width 22 height 9
click at [353, 138] on div at bounding box center [361, 138] width 276 height 51
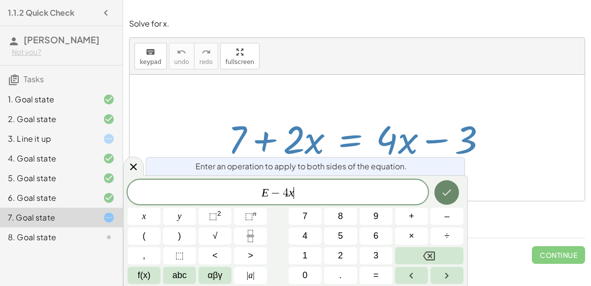
click at [438, 195] on button "Done" at bounding box center [447, 192] width 25 height 25
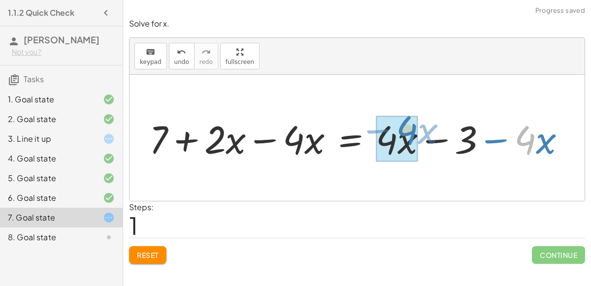
drag, startPoint x: 520, startPoint y: 133, endPoint x: 398, endPoint y: 125, distance: 122.0
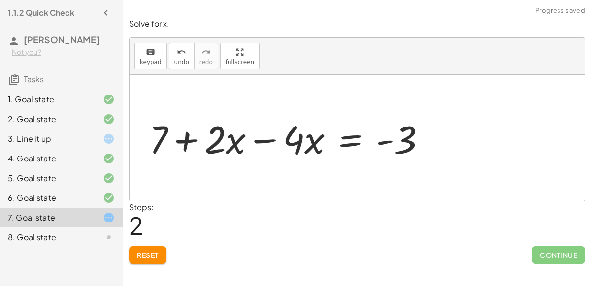
click at [244, 137] on div at bounding box center [291, 138] width 295 height 51
click at [262, 137] on div at bounding box center [291, 138] width 295 height 51
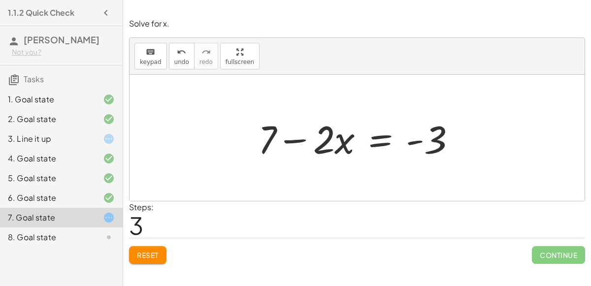
click at [372, 135] on div at bounding box center [361, 138] width 216 height 51
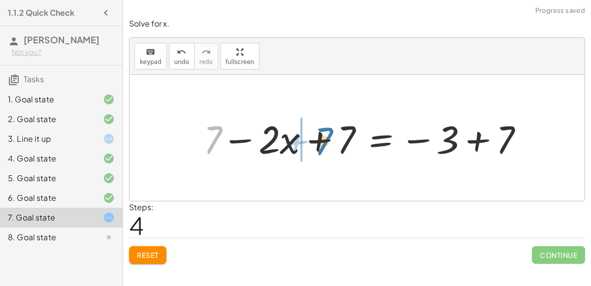
drag, startPoint x: 202, startPoint y: 144, endPoint x: 327, endPoint y: 145, distance: 124.7
click at [327, 145] on div at bounding box center [368, 138] width 338 height 51
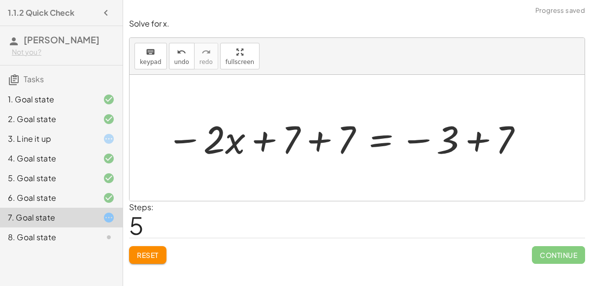
click at [305, 137] on div at bounding box center [346, 138] width 368 height 51
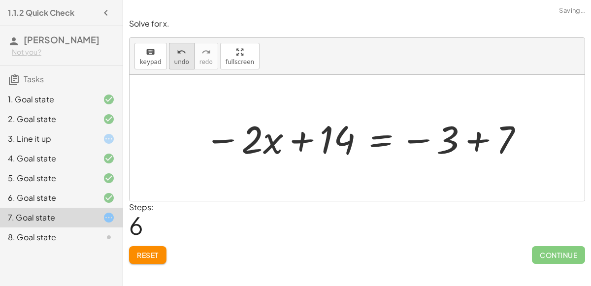
click at [180, 56] on icon "undo" at bounding box center [181, 52] width 9 height 12
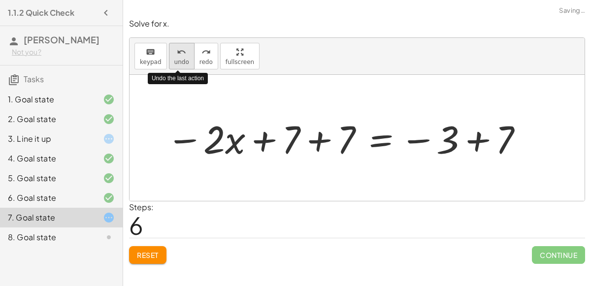
click at [180, 56] on icon "undo" at bounding box center [181, 52] width 9 height 12
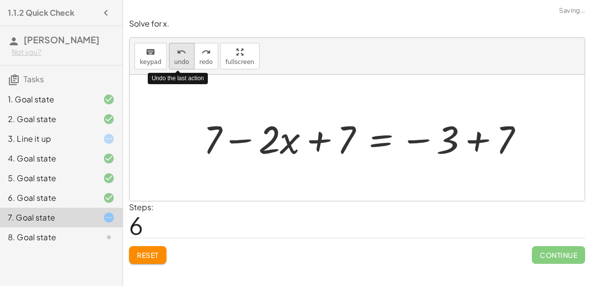
click at [180, 56] on icon "undo" at bounding box center [181, 52] width 9 height 12
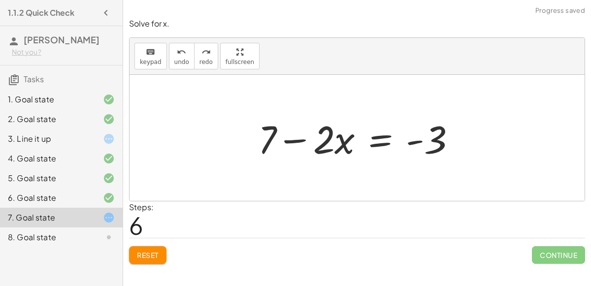
click at [370, 144] on div at bounding box center [361, 138] width 216 height 51
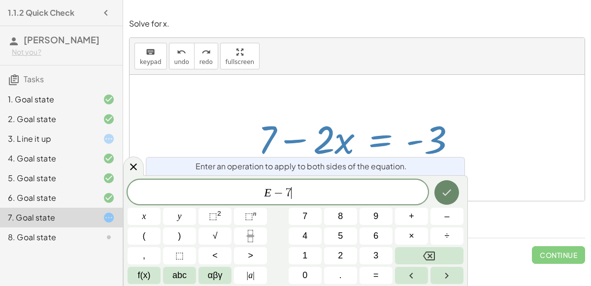
click at [441, 187] on icon "Done" at bounding box center [447, 193] width 12 height 12
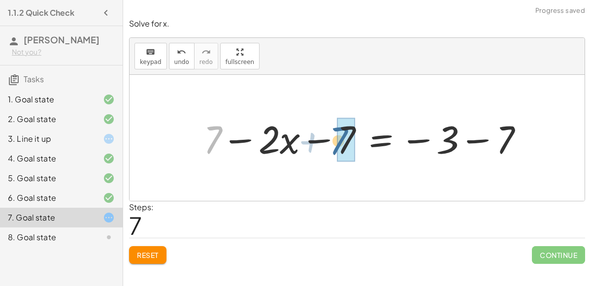
drag, startPoint x: 217, startPoint y: 135, endPoint x: 350, endPoint y: 136, distance: 133.6
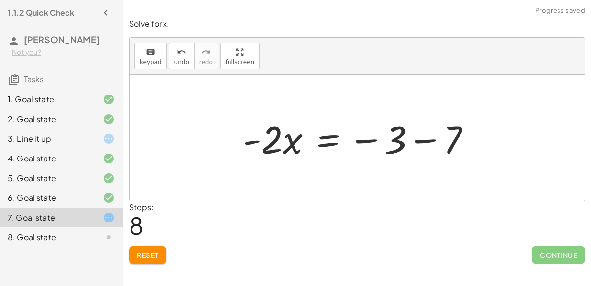
click at [415, 136] on div at bounding box center [361, 138] width 246 height 51
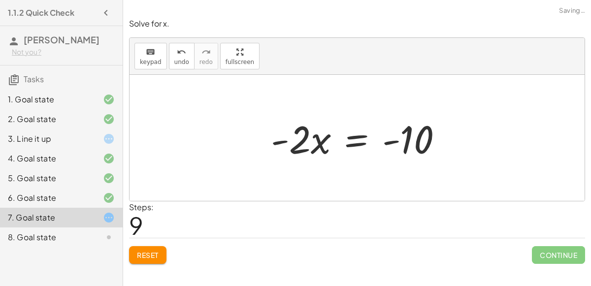
click at [351, 141] on div at bounding box center [361, 138] width 190 height 51
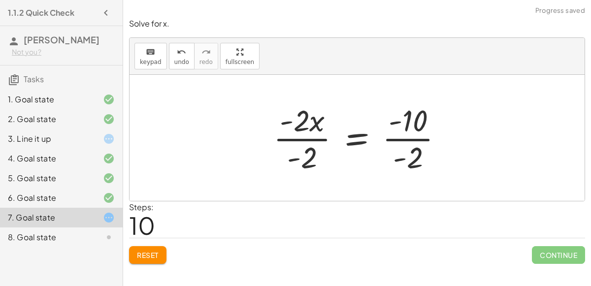
click at [308, 122] on div at bounding box center [362, 138] width 187 height 76
click at [311, 139] on div at bounding box center [361, 138] width 187 height 76
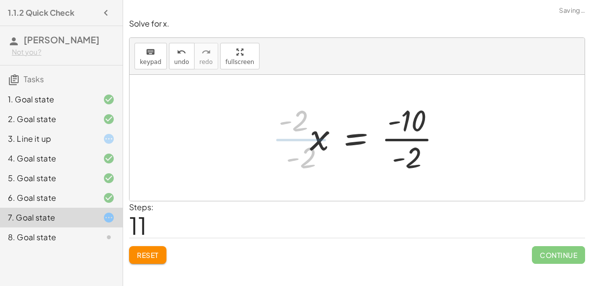
click at [401, 145] on div at bounding box center [380, 138] width 150 height 76
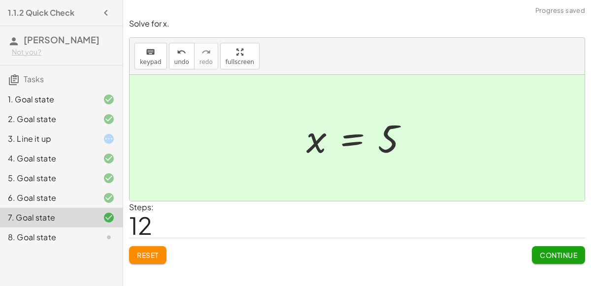
click at [537, 248] on button "Continue" at bounding box center [558, 255] width 53 height 18
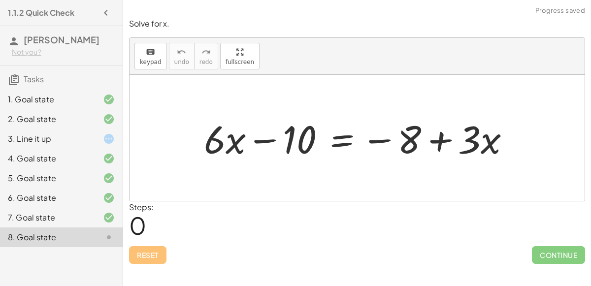
click at [356, 139] on div at bounding box center [361, 138] width 324 height 51
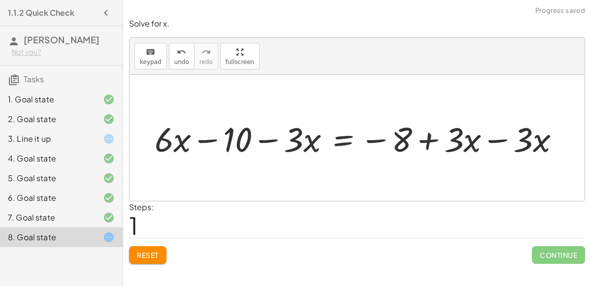
click at [493, 143] on div at bounding box center [360, 138] width 380 height 40
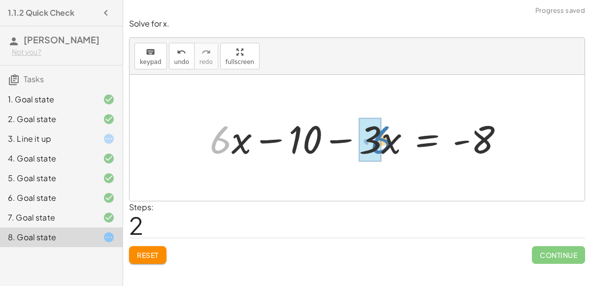
drag, startPoint x: 220, startPoint y: 136, endPoint x: 376, endPoint y: 136, distance: 155.7
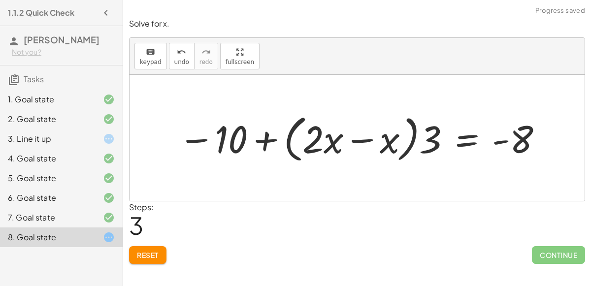
click at [329, 131] on div at bounding box center [361, 138] width 376 height 56
click at [395, 134] on div at bounding box center [361, 138] width 376 height 56
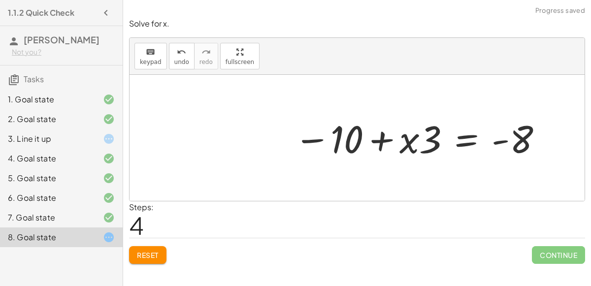
click at [464, 145] on div at bounding box center [419, 138] width 260 height 50
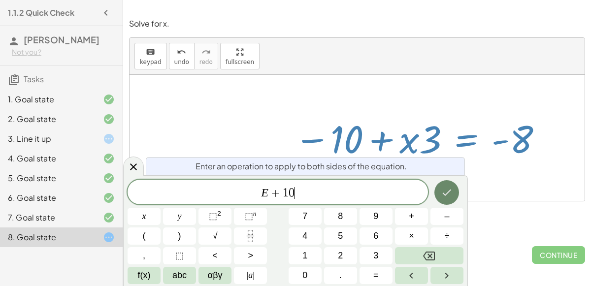
click at [446, 191] on icon "Done" at bounding box center [447, 193] width 12 height 12
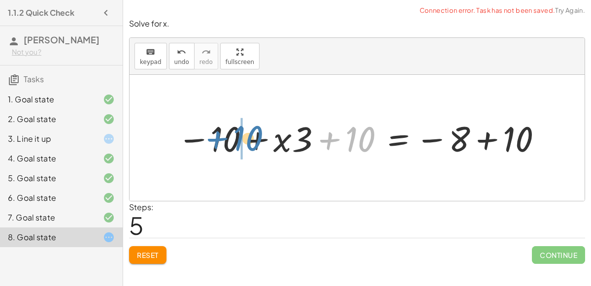
drag, startPoint x: 340, startPoint y: 140, endPoint x: 223, endPoint y: 140, distance: 117.3
click at [223, 140] on div at bounding box center [360, 138] width 377 height 46
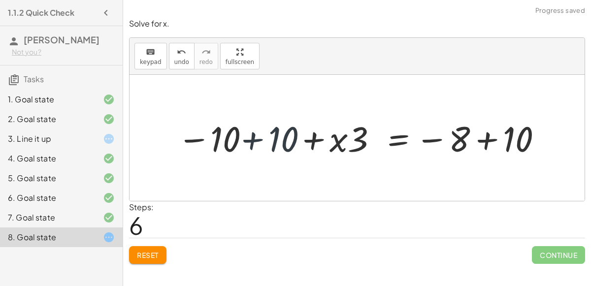
click at [236, 140] on div at bounding box center [360, 138] width 377 height 46
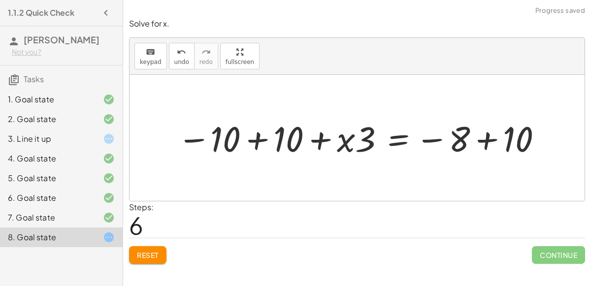
click at [260, 143] on div at bounding box center [360, 138] width 377 height 46
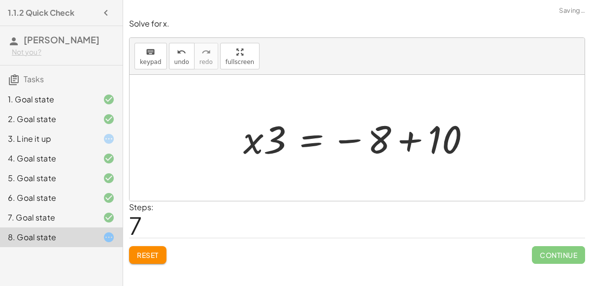
click at [401, 142] on div at bounding box center [361, 138] width 245 height 51
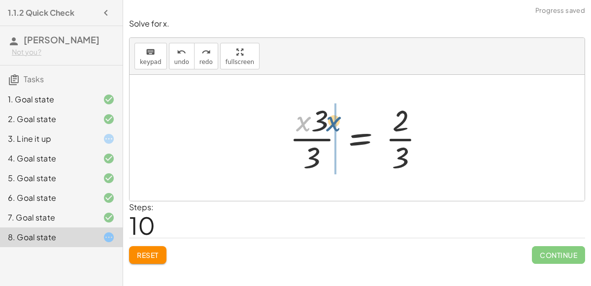
drag, startPoint x: 308, startPoint y: 113, endPoint x: 339, endPoint y: 113, distance: 30.6
click at [339, 113] on div at bounding box center [361, 138] width 153 height 76
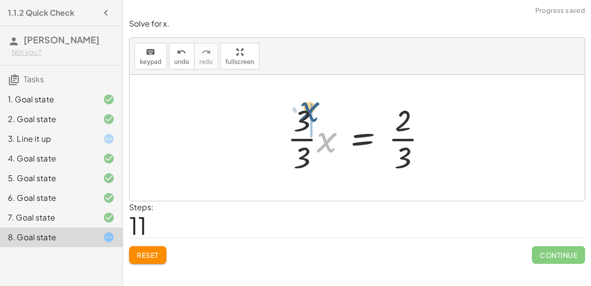
drag, startPoint x: 324, startPoint y: 142, endPoint x: 308, endPoint y: 120, distance: 27.3
click at [308, 120] on div at bounding box center [361, 138] width 158 height 76
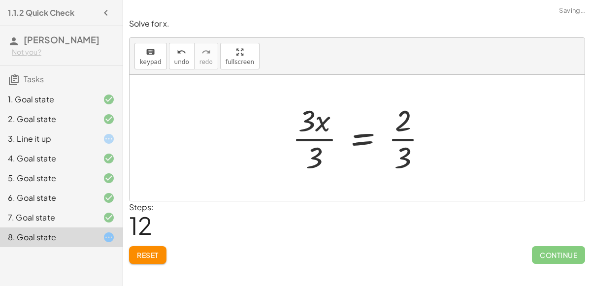
click at [310, 120] on div at bounding box center [363, 138] width 153 height 76
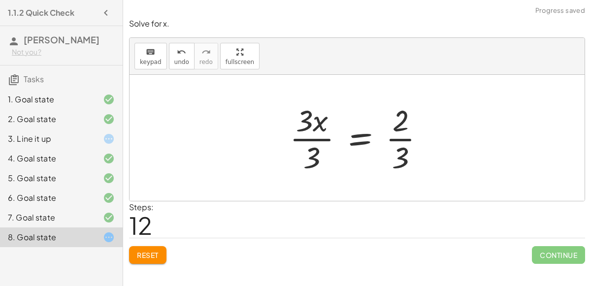
click at [310, 134] on div at bounding box center [361, 138] width 153 height 76
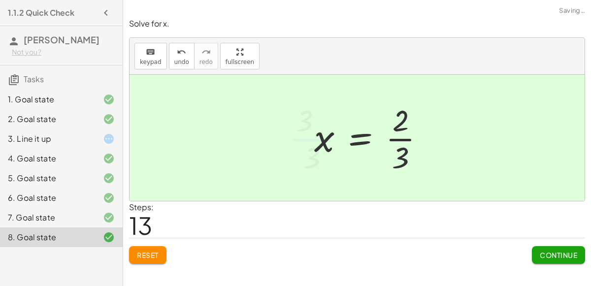
click at [393, 136] on div at bounding box center [373, 138] width 128 height 76
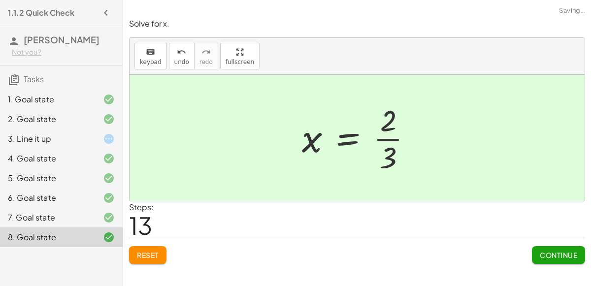
click at [550, 251] on span "Continue" at bounding box center [558, 255] width 37 height 9
